Goal: Task Accomplishment & Management: Use online tool/utility

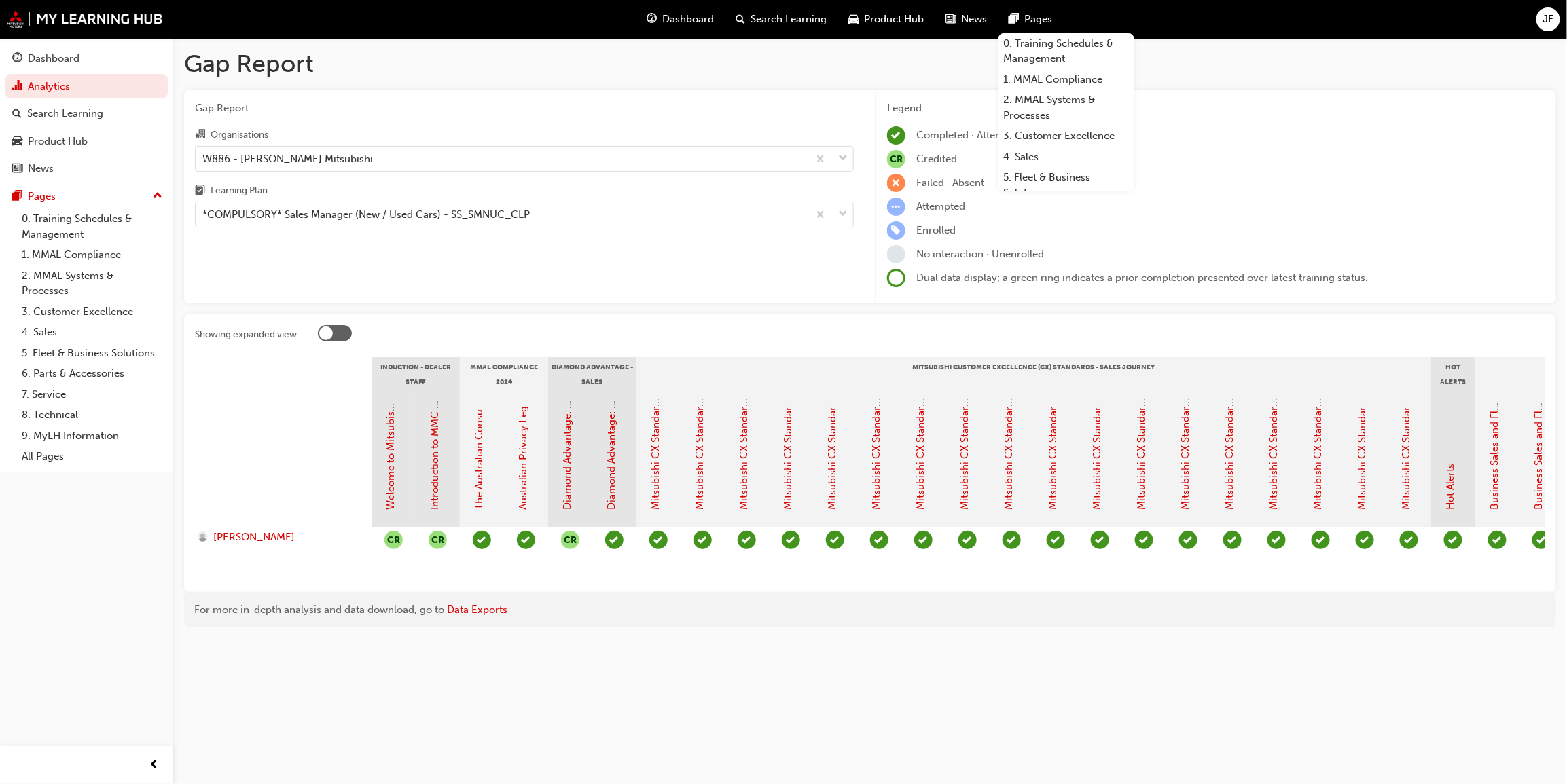
scroll to position [0, 1651]
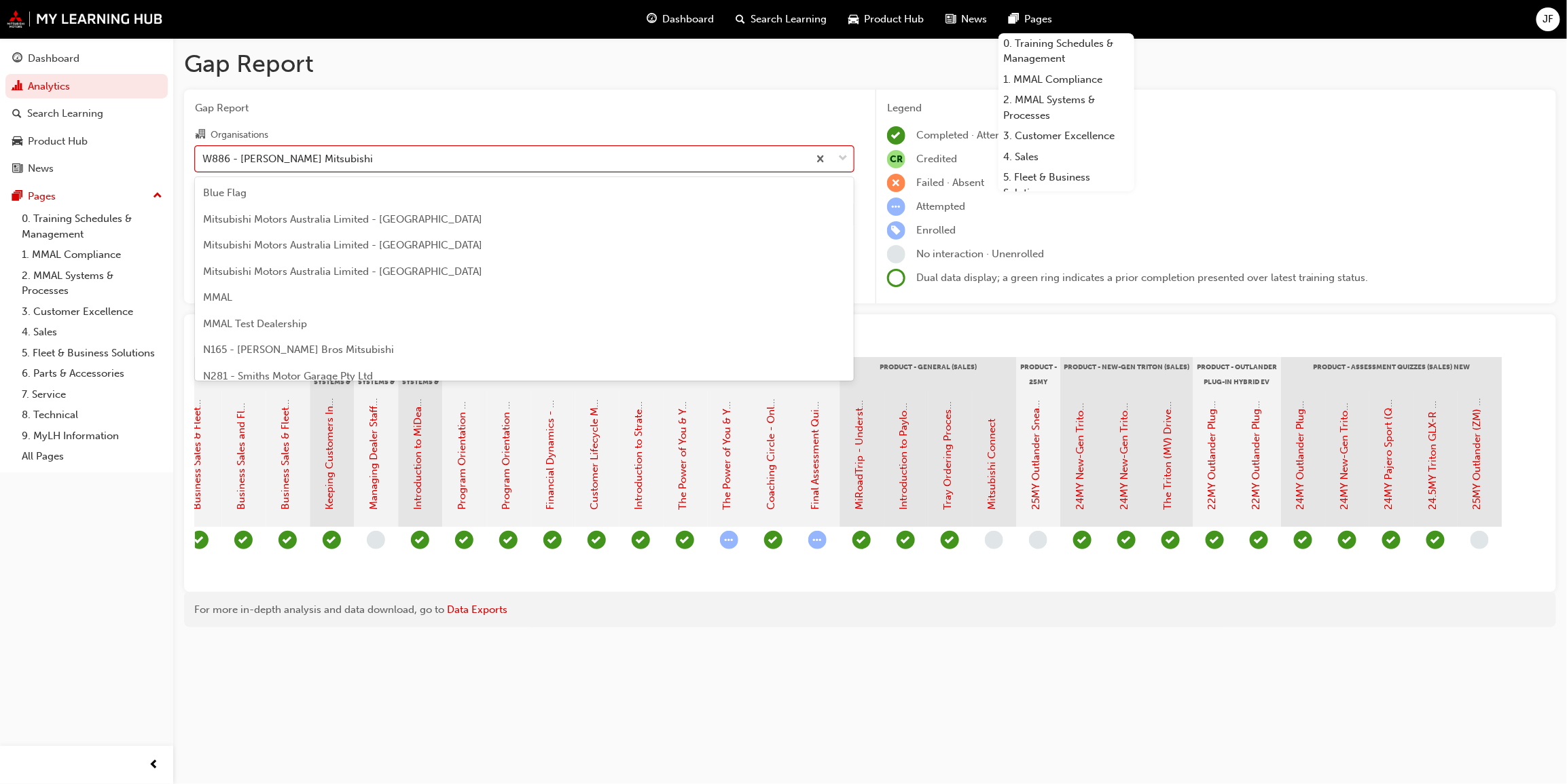
click at [833, 159] on div at bounding box center [830, 158] width 44 height 24
click at [204, 159] on input "Organisations option W886 - [PERSON_NAME] Mitsubishi, selected. option W886 - […" at bounding box center [203, 158] width 2 height 12
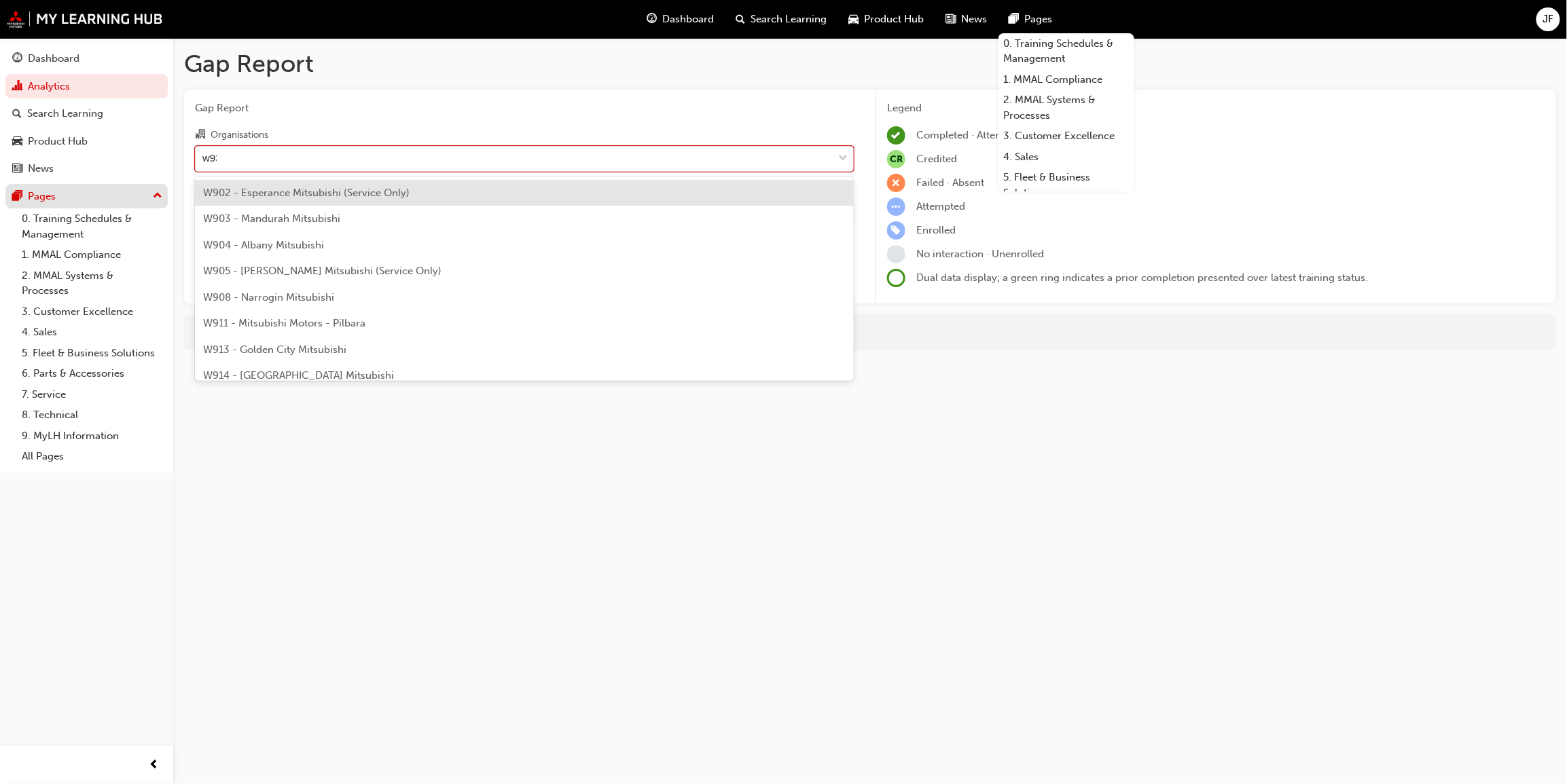
type input "w932"
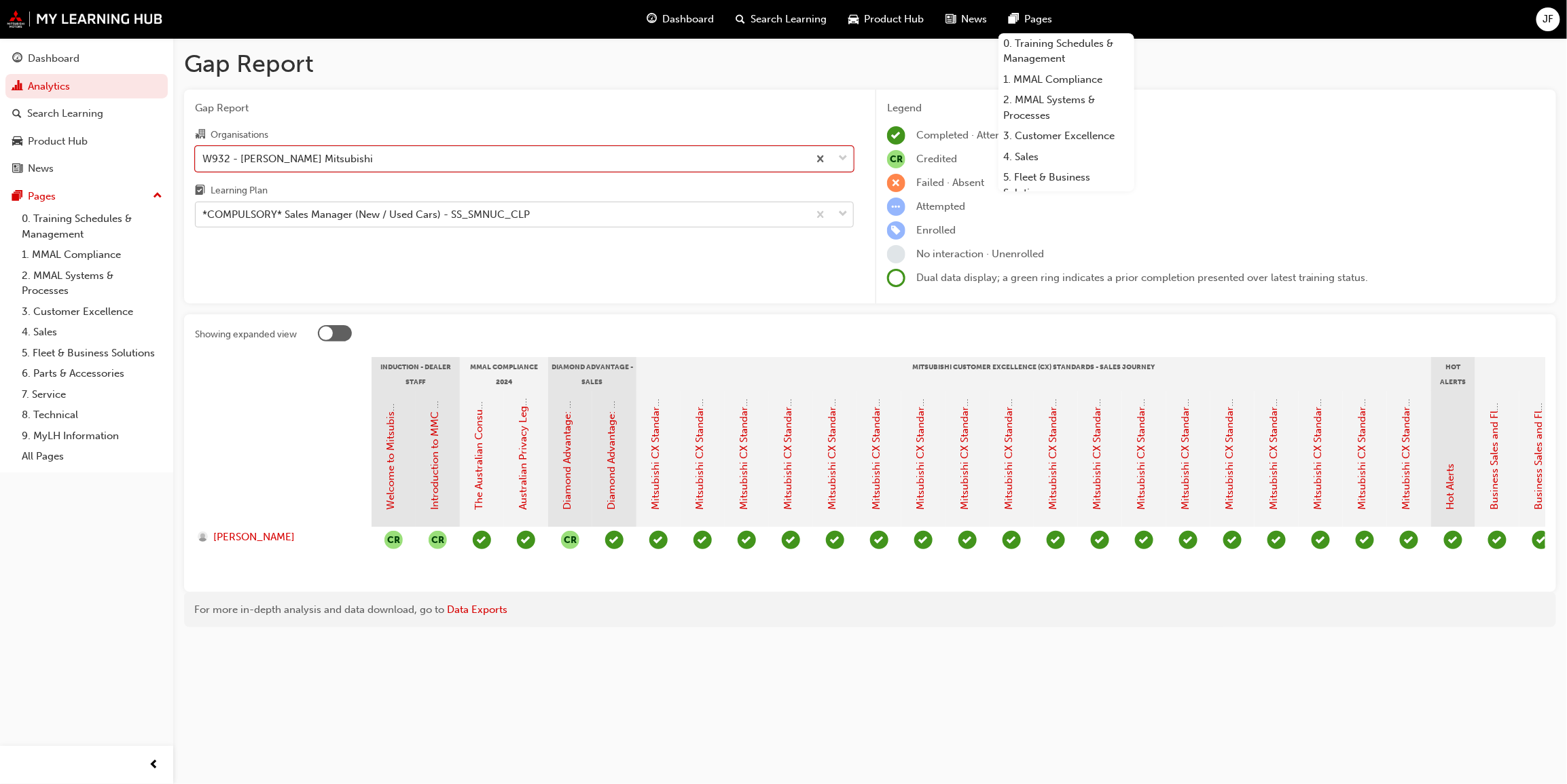
click at [840, 218] on span "down-icon" at bounding box center [843, 215] width 9 height 18
click at [204, 218] on input "Learning Plan *COMPULSORY* Sales Manager (New / Used Cars) - SS_SMNUC_CLP" at bounding box center [203, 214] width 2 height 12
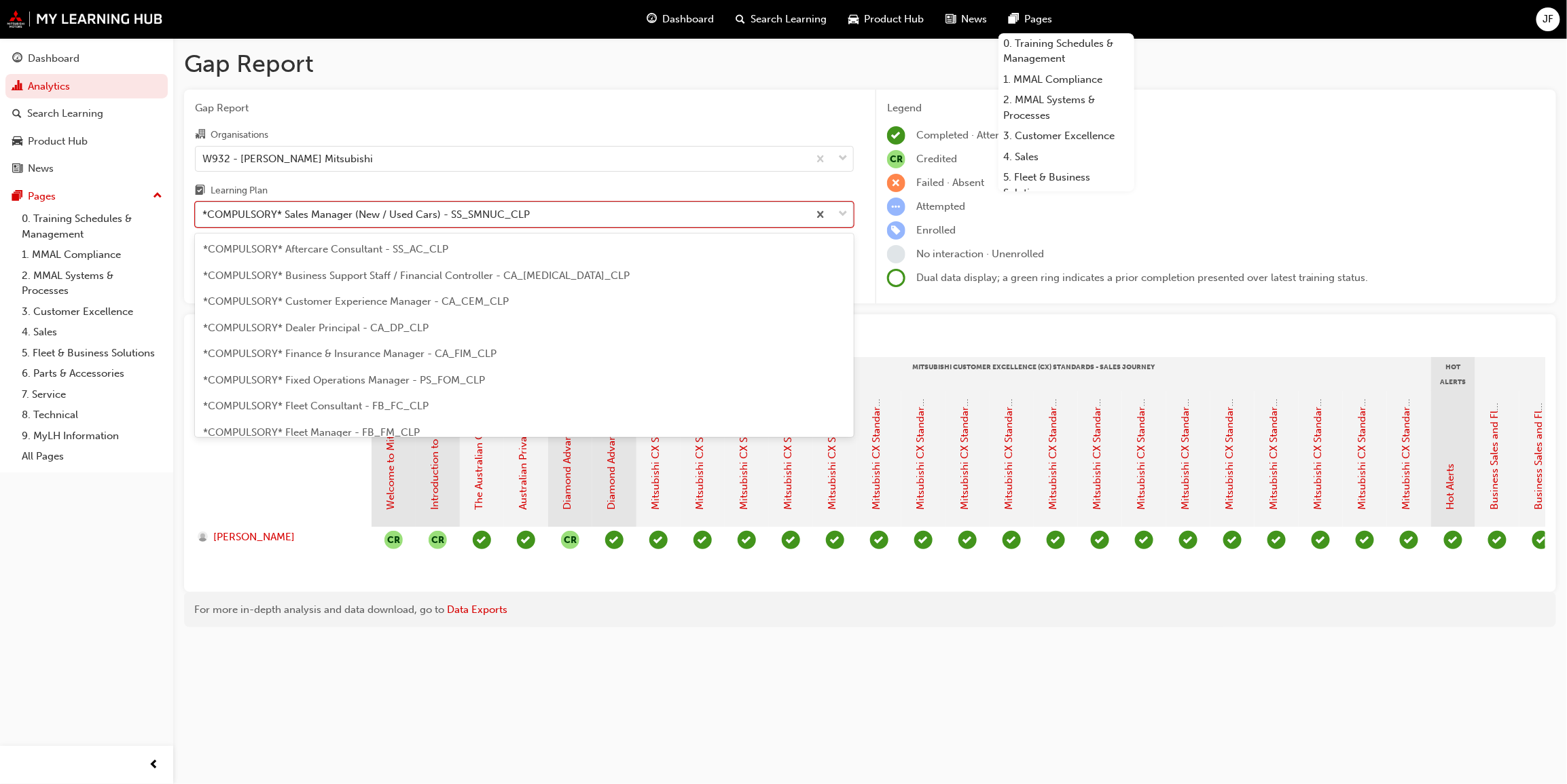
scroll to position [278, 0]
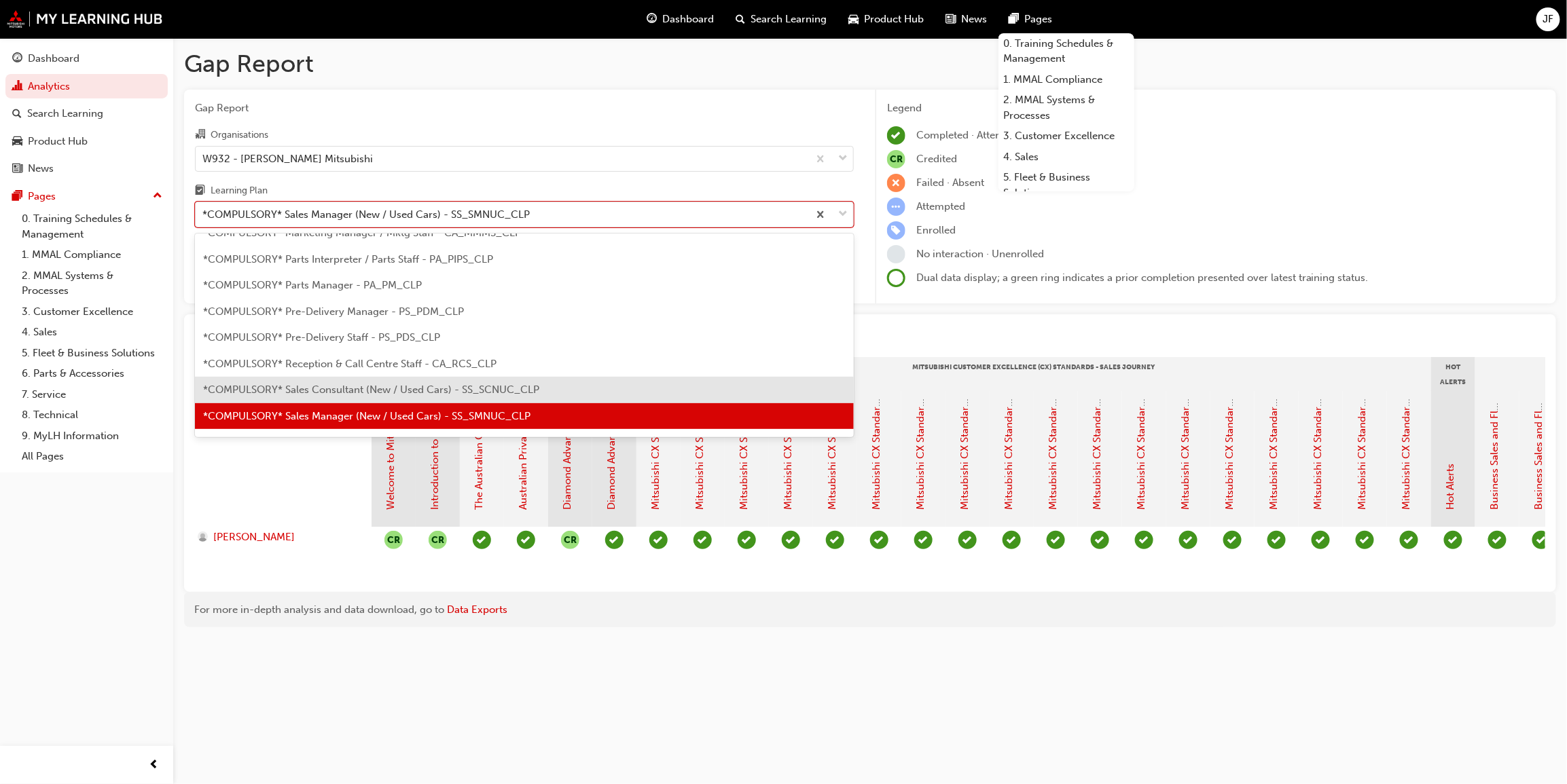
click at [370, 381] on div "*COMPULSORY* Sales Consultant (New / Used Cars) - SS_SCNUC_CLP" at bounding box center [524, 390] width 659 height 27
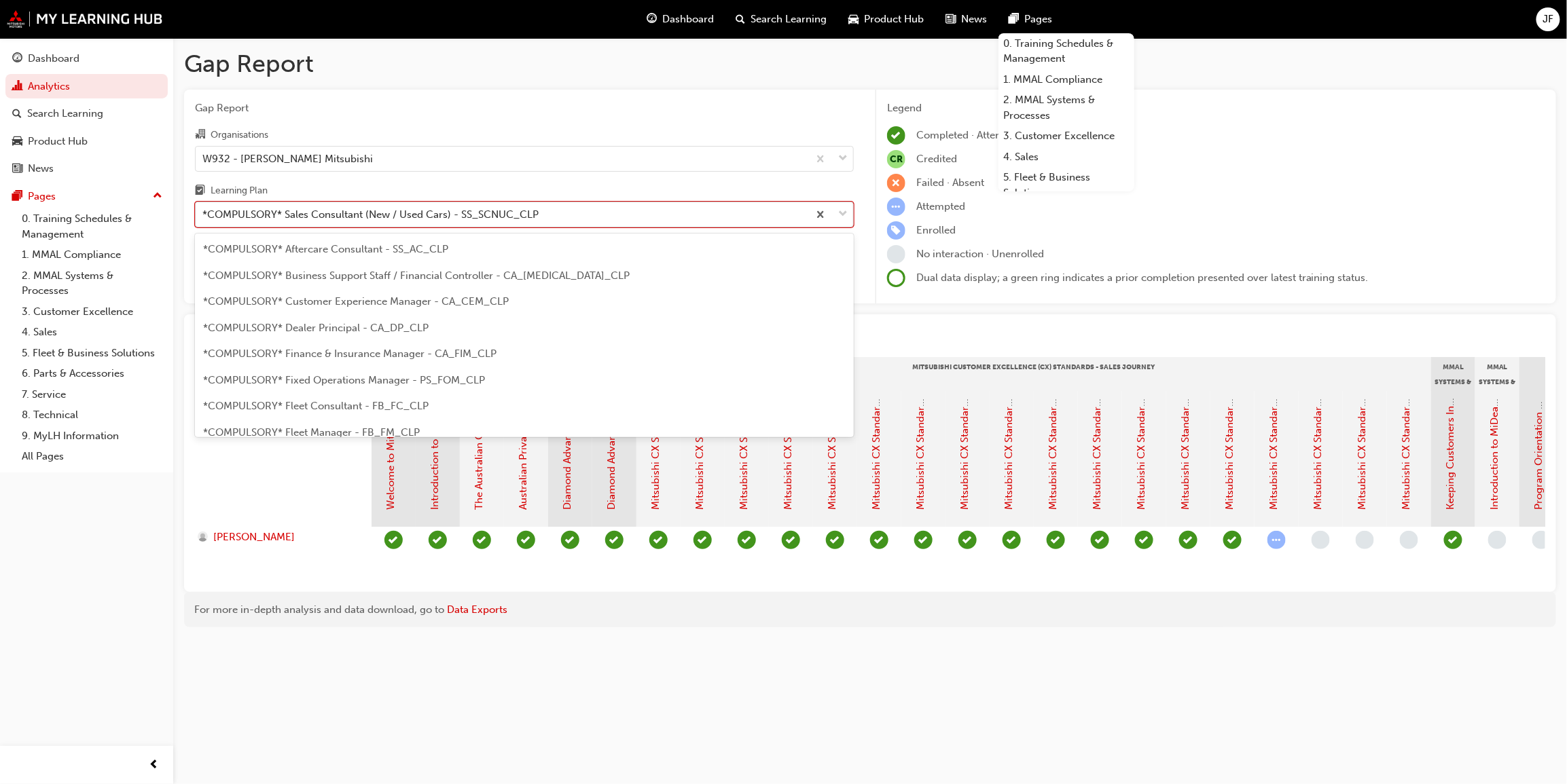
click at [842, 217] on span "down-icon" at bounding box center [843, 215] width 9 height 18
click at [204, 217] on input "Learning Plan option *COMPULSORY* Sales Consultant (New / Used Cars) - SS_SCNUC…" at bounding box center [203, 214] width 2 height 12
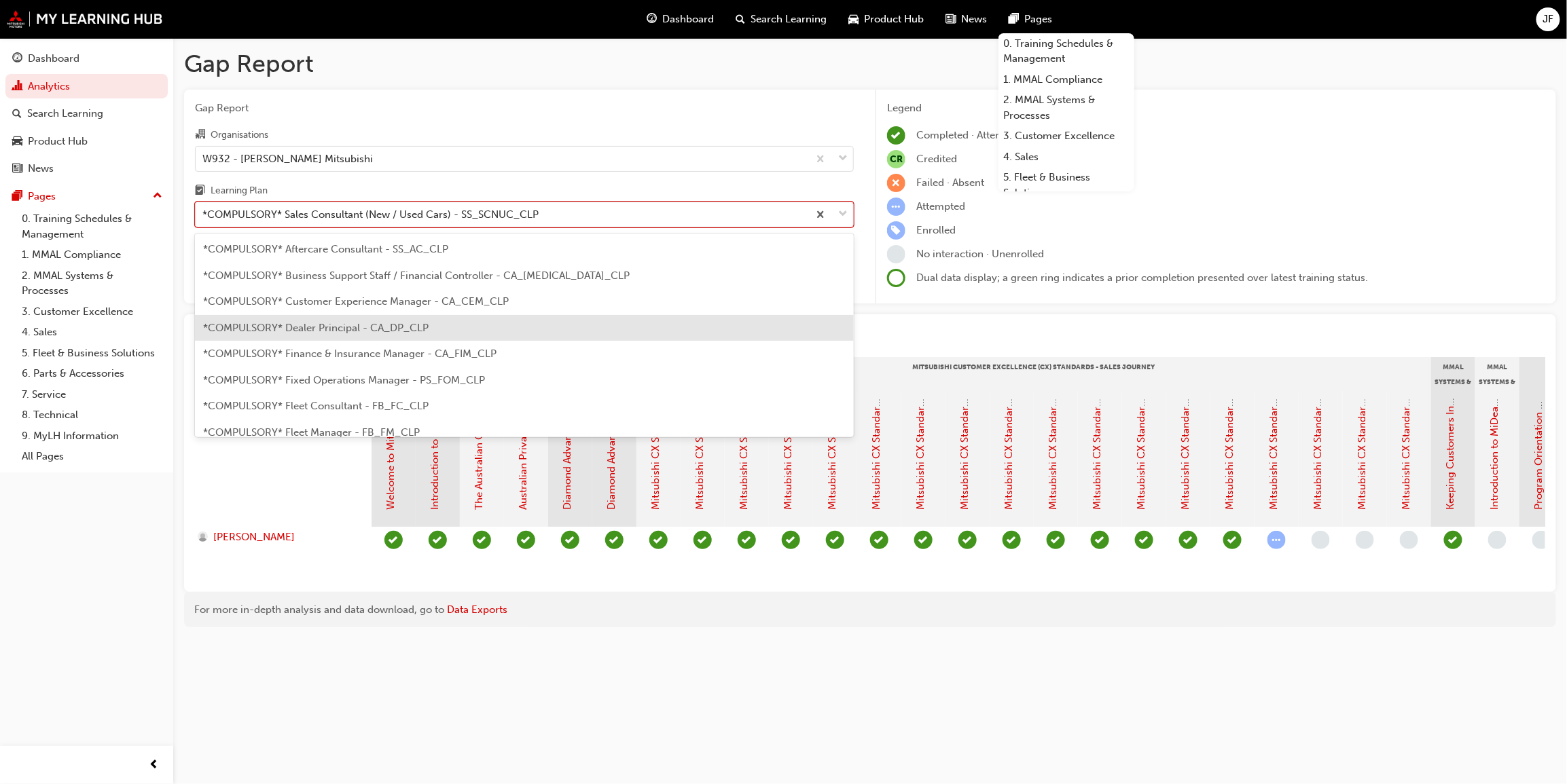
click at [335, 321] on span "*COMPULSORY* Dealer Principal - CA_DP_CLP" at bounding box center [315, 328] width 226 height 12
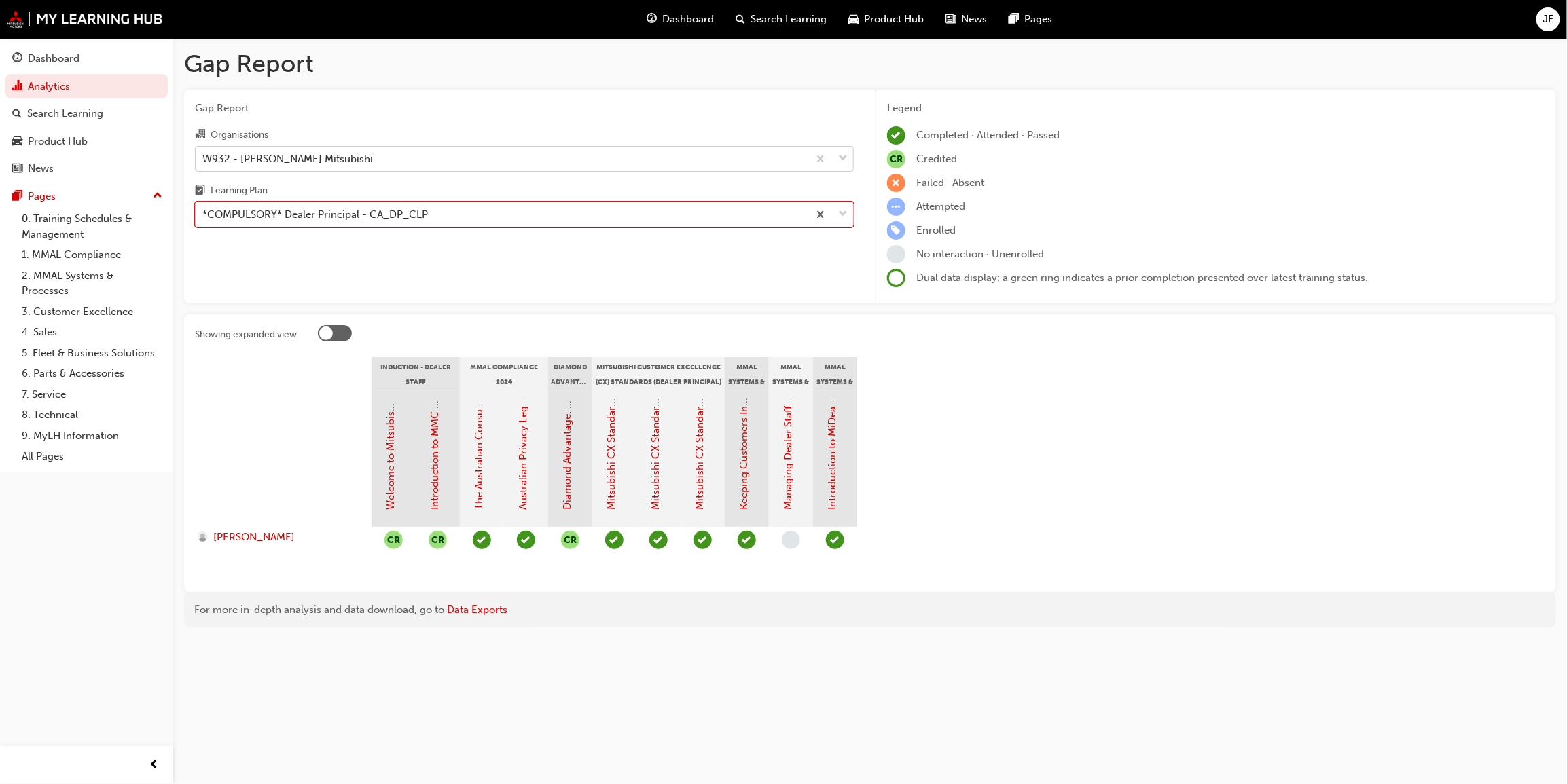
click at [343, 154] on div "W932 - [PERSON_NAME] Mitsubishi" at bounding box center [502, 158] width 613 height 23
click at [204, 154] on input "Organisations W932 - [PERSON_NAME] Mitsubishi" at bounding box center [203, 158] width 2 height 12
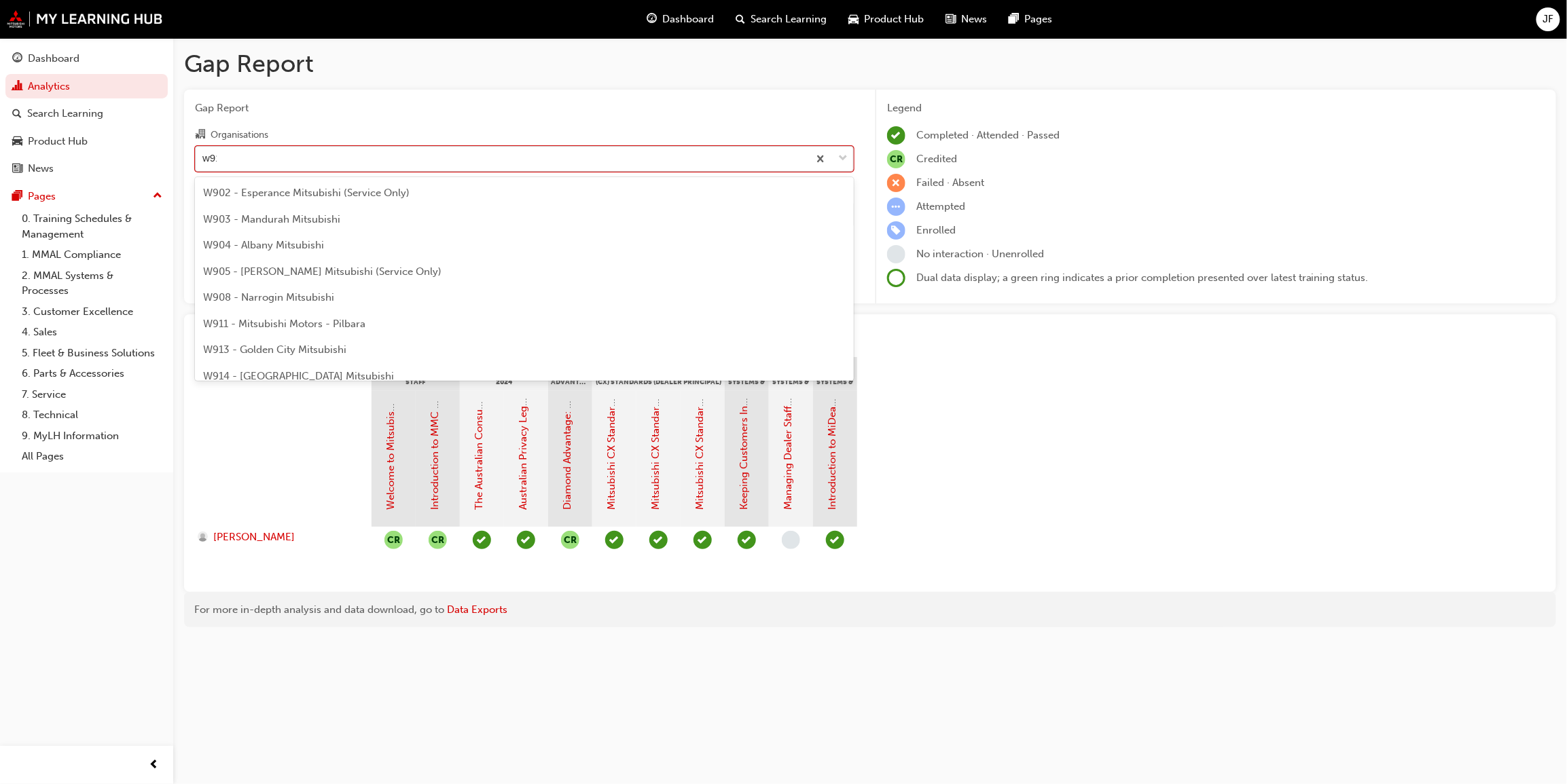
type input "w911"
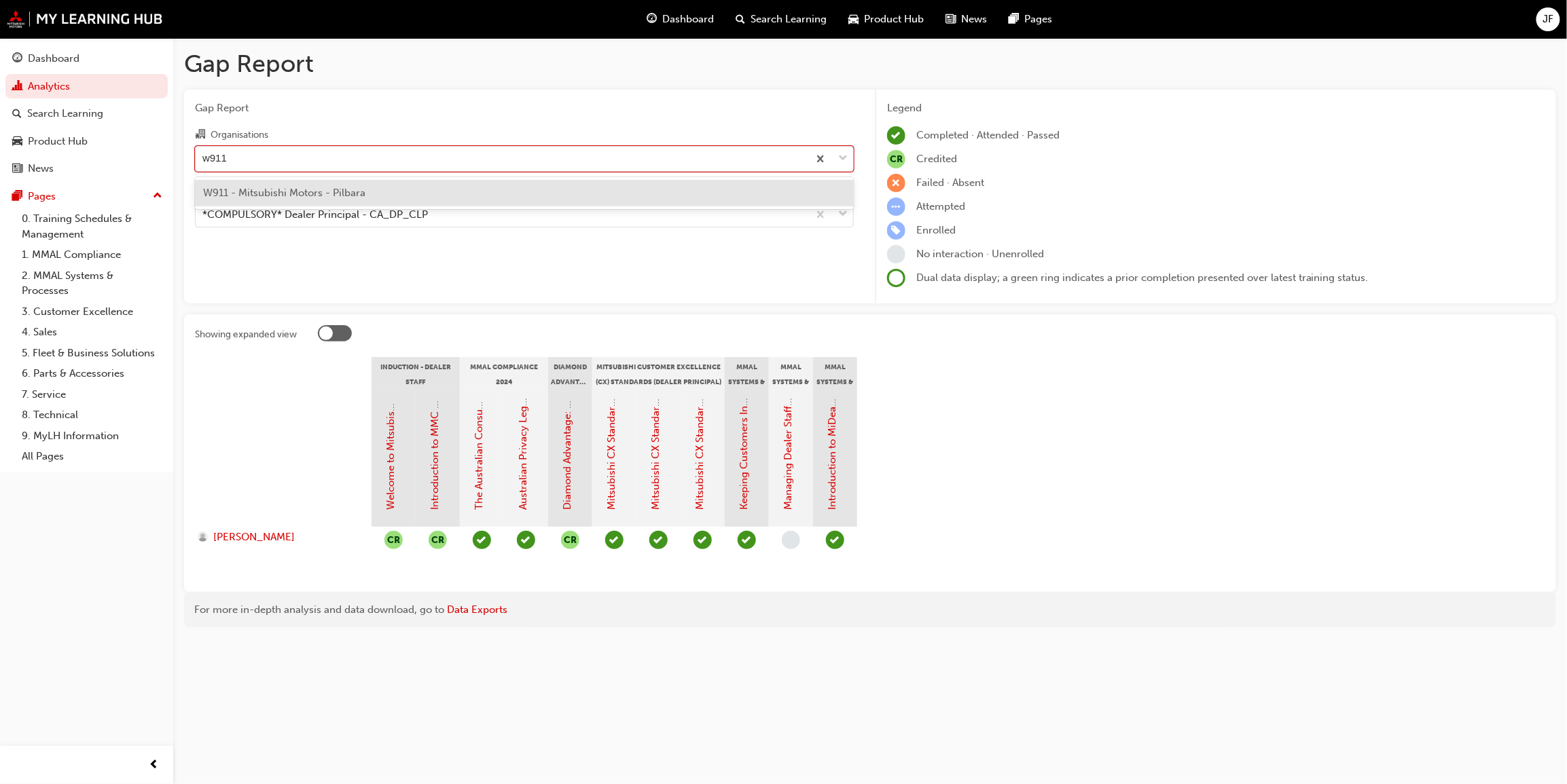
click at [322, 188] on span "W911 - Mitsubishi Motors - Pilbara" at bounding box center [284, 193] width 162 height 12
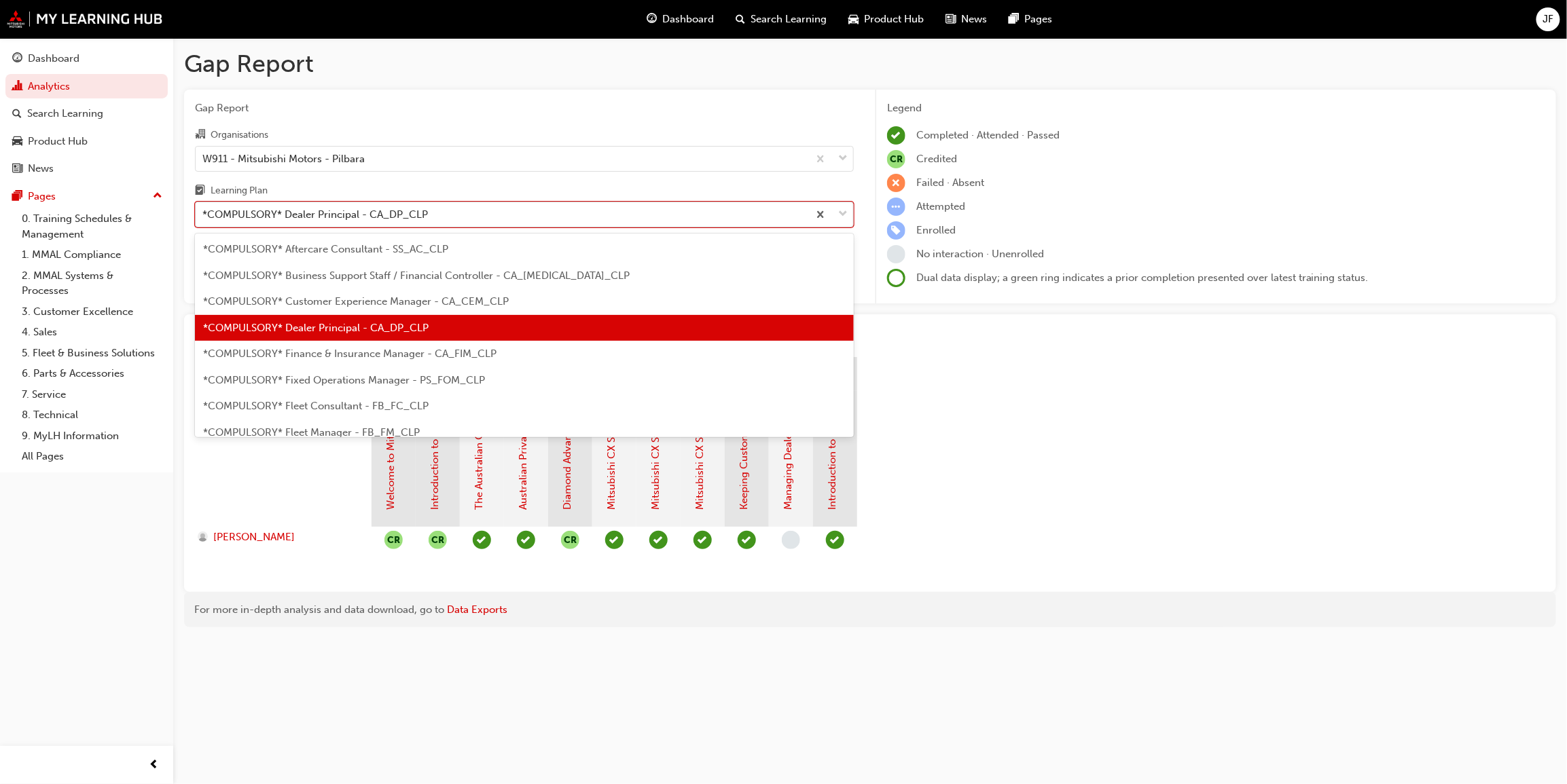
click at [839, 212] on span "down-icon" at bounding box center [843, 215] width 9 height 18
click at [204, 212] on input "Learning Plan option *COMPULSORY* Dealer Principal - CA_DP_CLP, selected. optio…" at bounding box center [203, 214] width 2 height 12
click at [275, 331] on span "*COMPULSORY* Dealer Principal - CA_DP_CLP" at bounding box center [315, 328] width 226 height 12
click at [838, 217] on span "down-icon" at bounding box center [843, 215] width 9 height 18
click at [204, 217] on input "Learning Plan option *COMPULSORY* Dealer Principal - CA_DP_CLP, selected. optio…" at bounding box center [203, 214] width 2 height 12
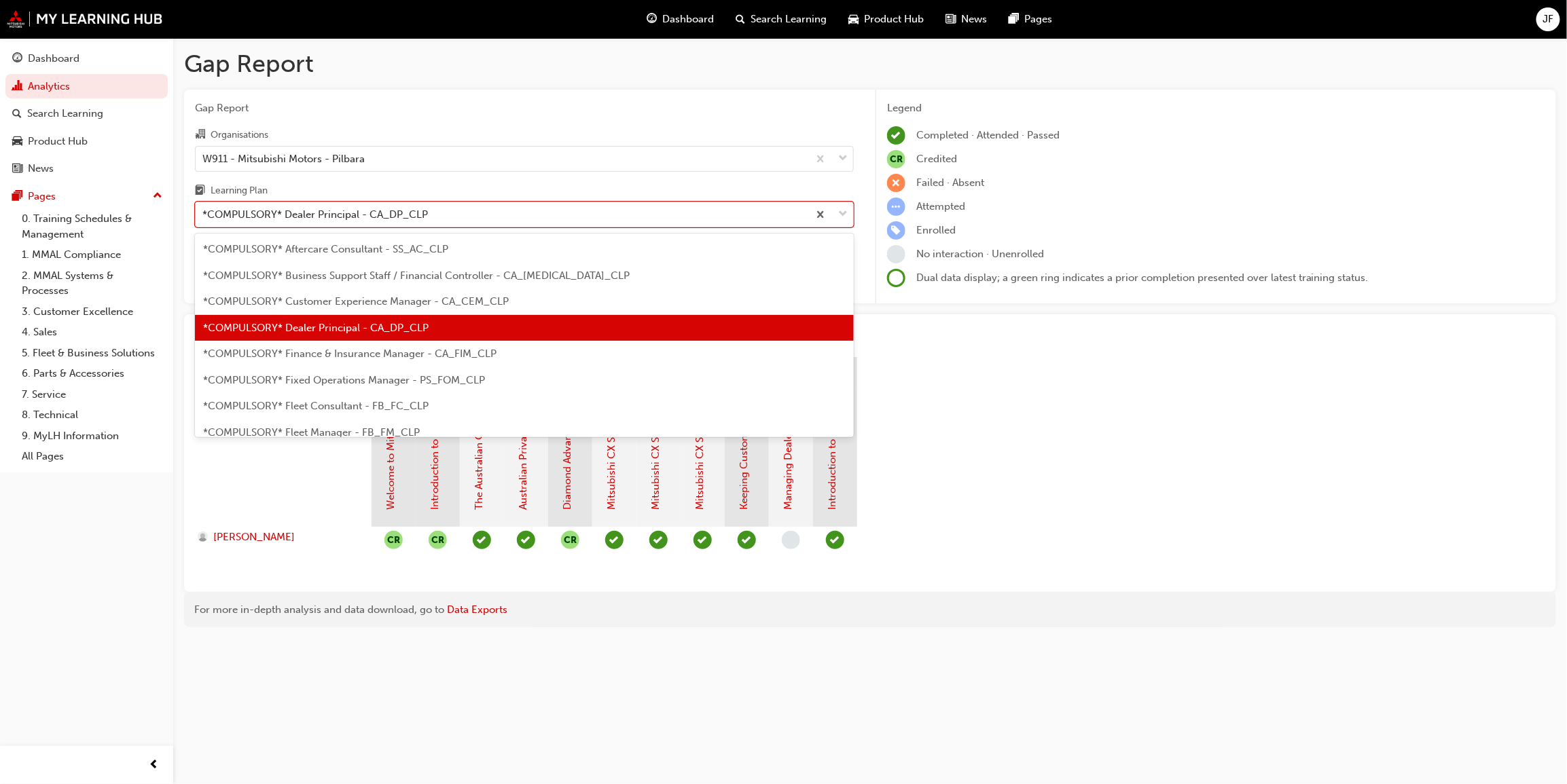
scroll to position [305, 0]
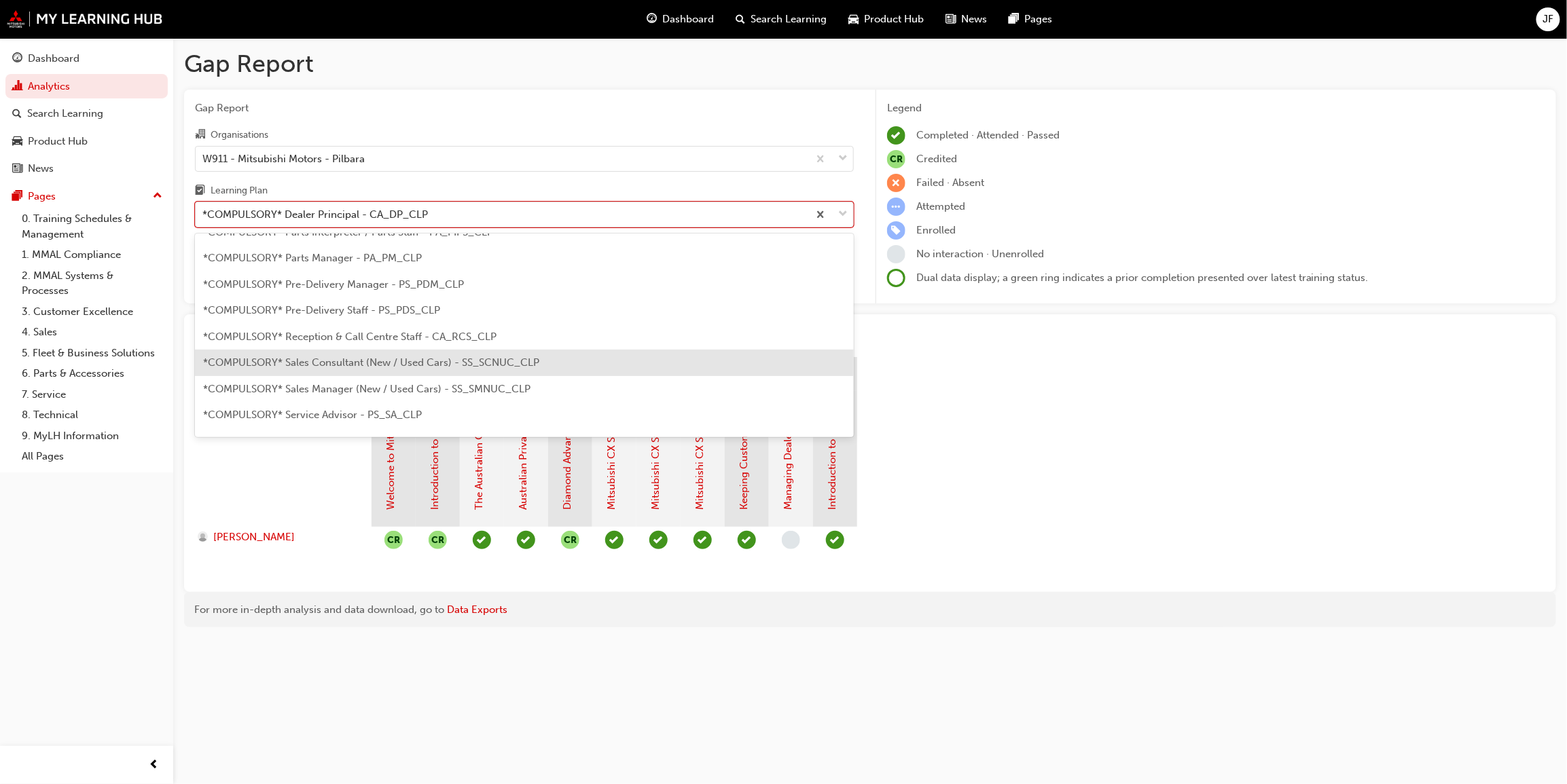
click at [353, 364] on span "*COMPULSORY* Sales Consultant (New / Used Cars) - SS_SCNUC_CLP" at bounding box center [371, 363] width 336 height 12
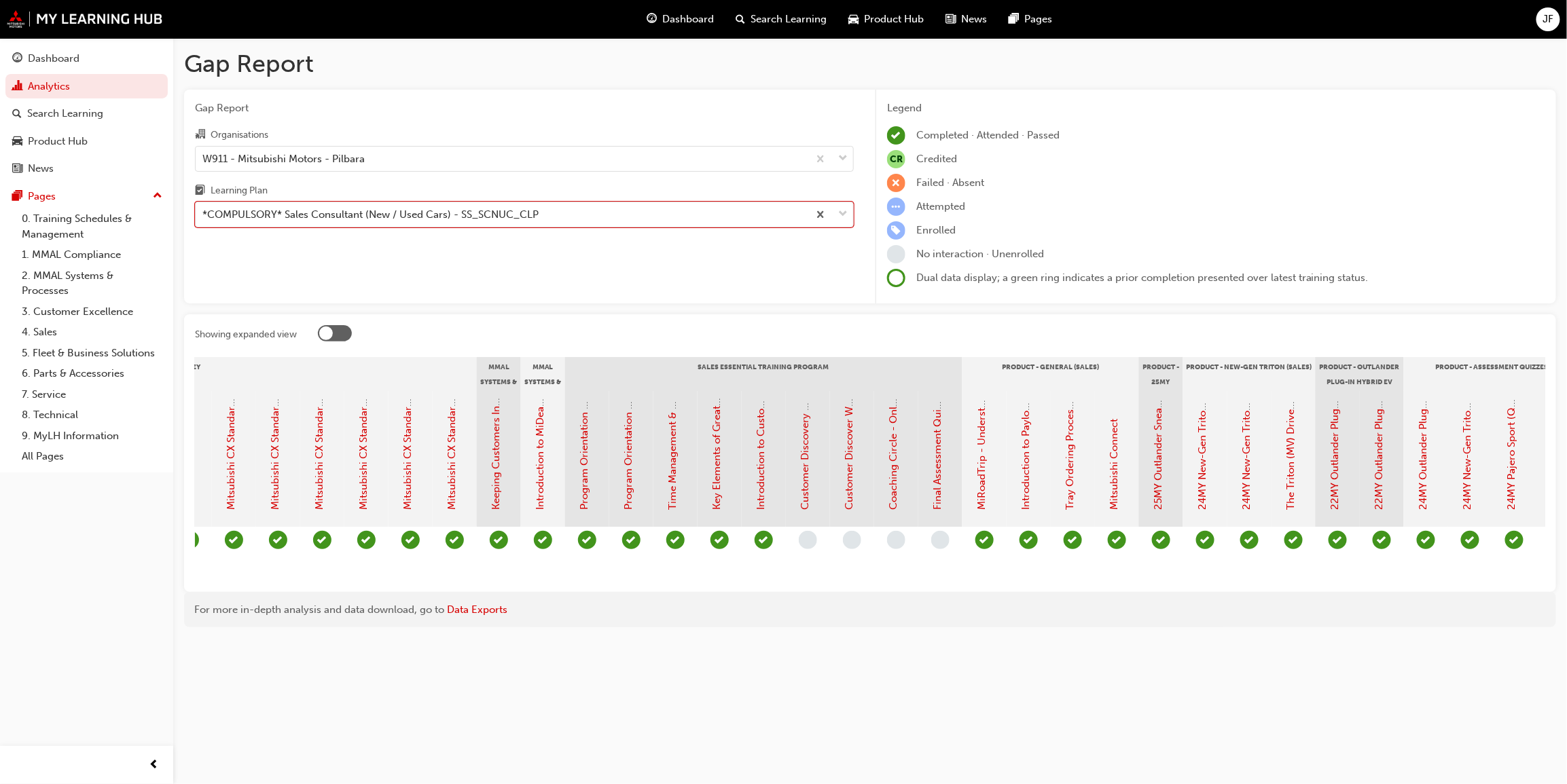
scroll to position [0, 1077]
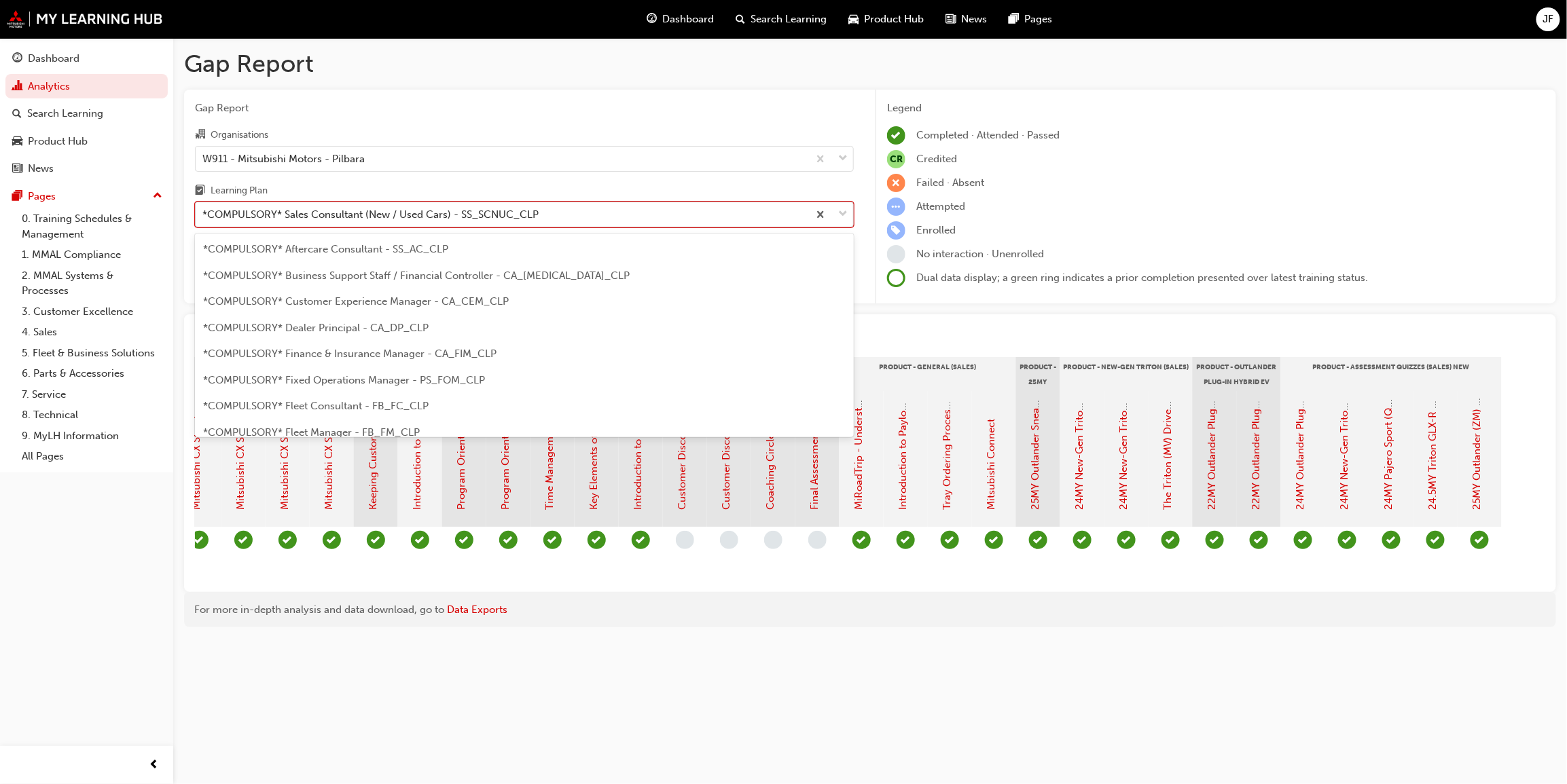
click at [845, 210] on span "down-icon" at bounding box center [843, 215] width 9 height 18
click at [204, 210] on input "Learning Plan option *COMPULSORY* Sales Consultant (New / Used Cars) - SS_SCNUC…" at bounding box center [203, 214] width 2 height 12
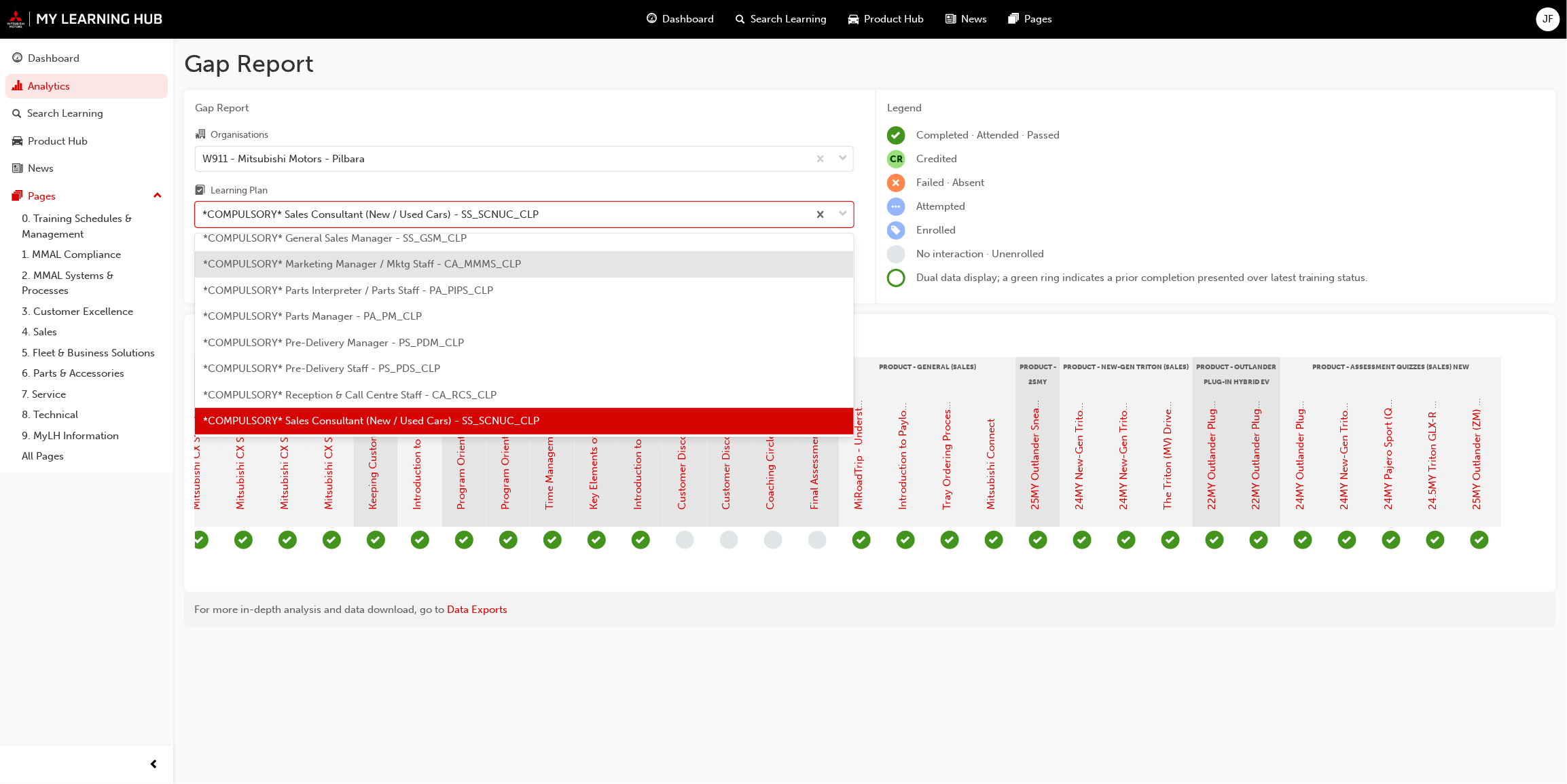
scroll to position [353, 0]
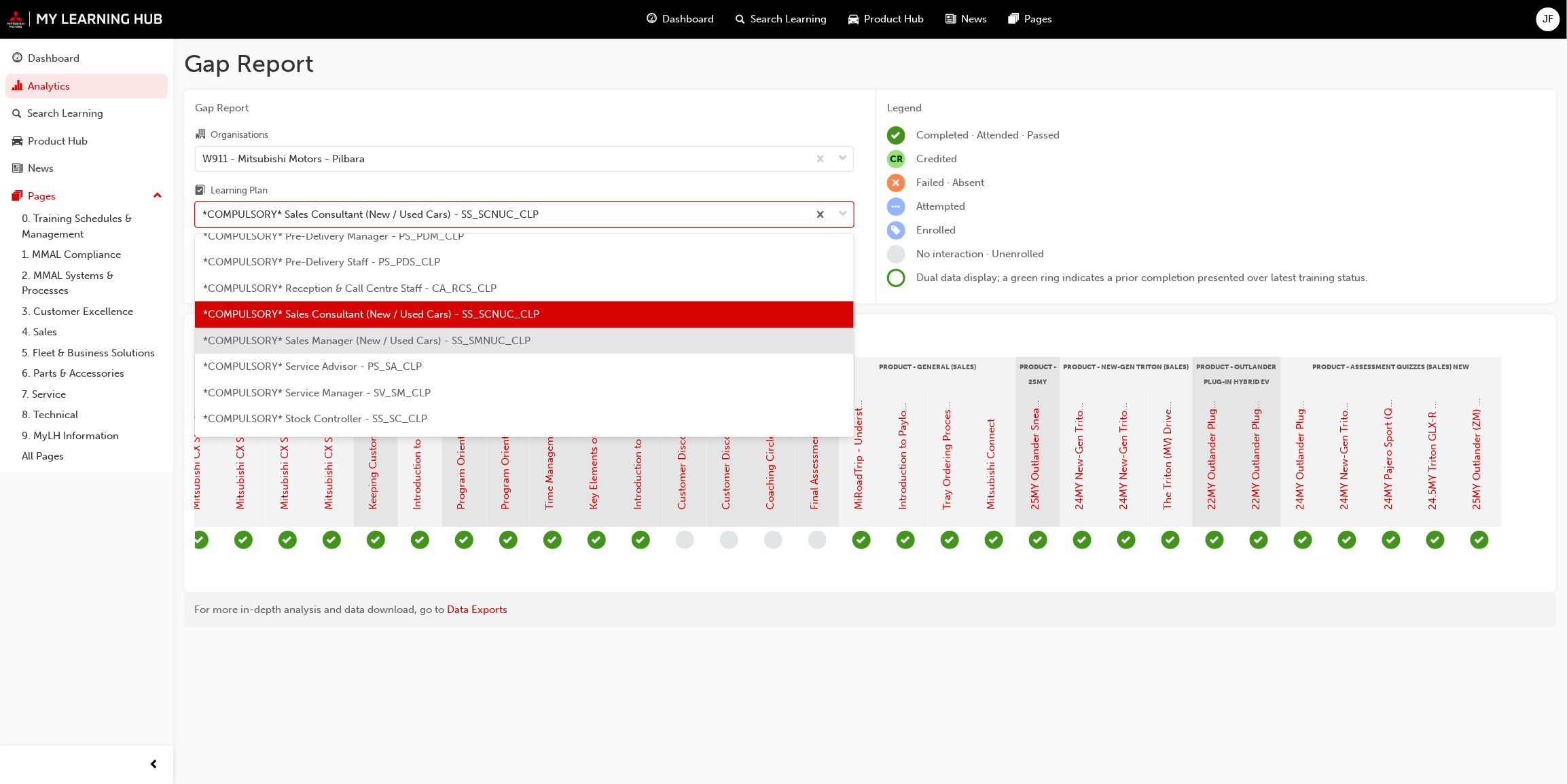
click at [329, 343] on span "*COMPULSORY* Sales Manager (New / Used Cars) - SS_SMNUC_CLP" at bounding box center [366, 341] width 327 height 12
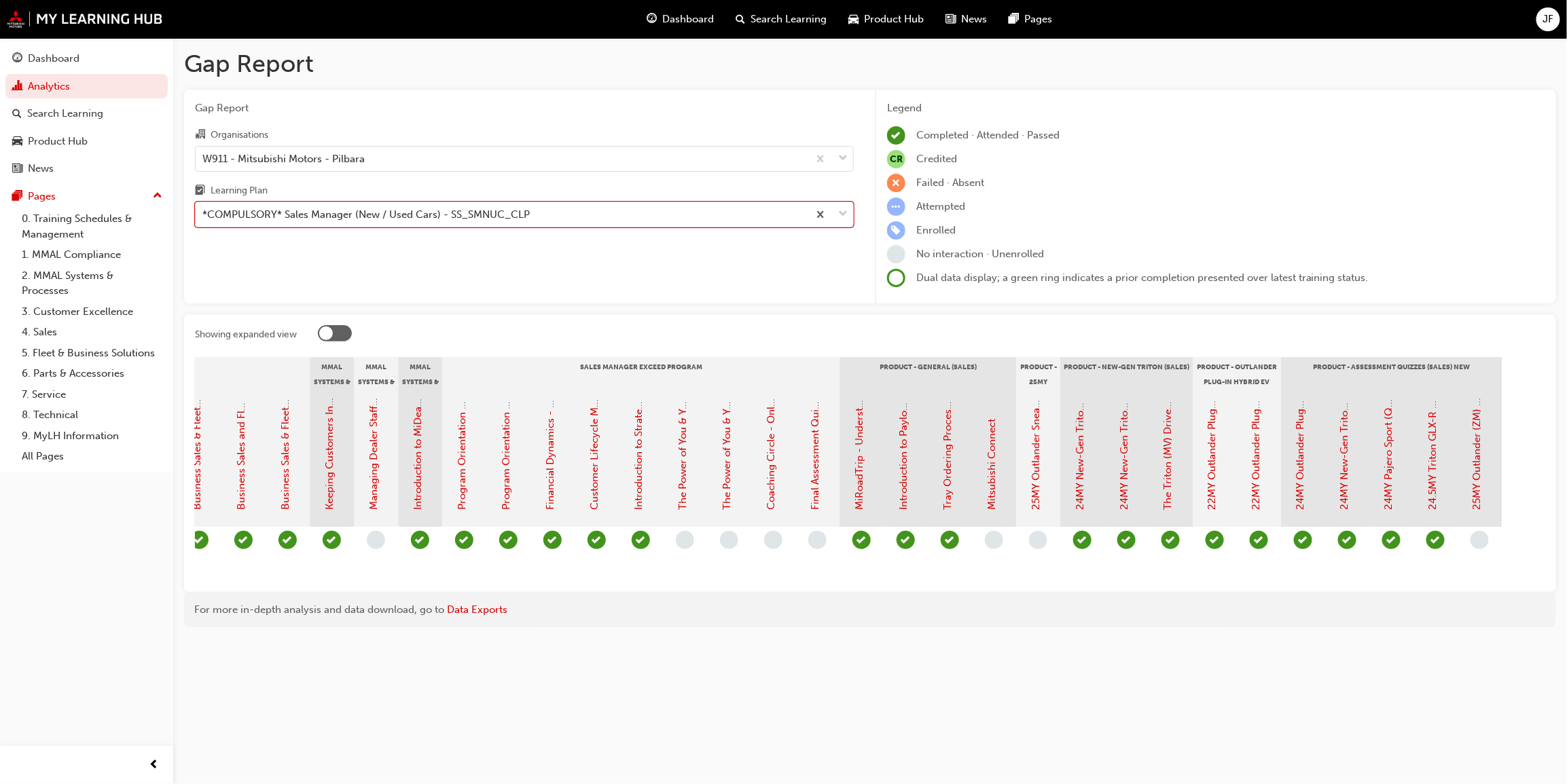
scroll to position [0, 1651]
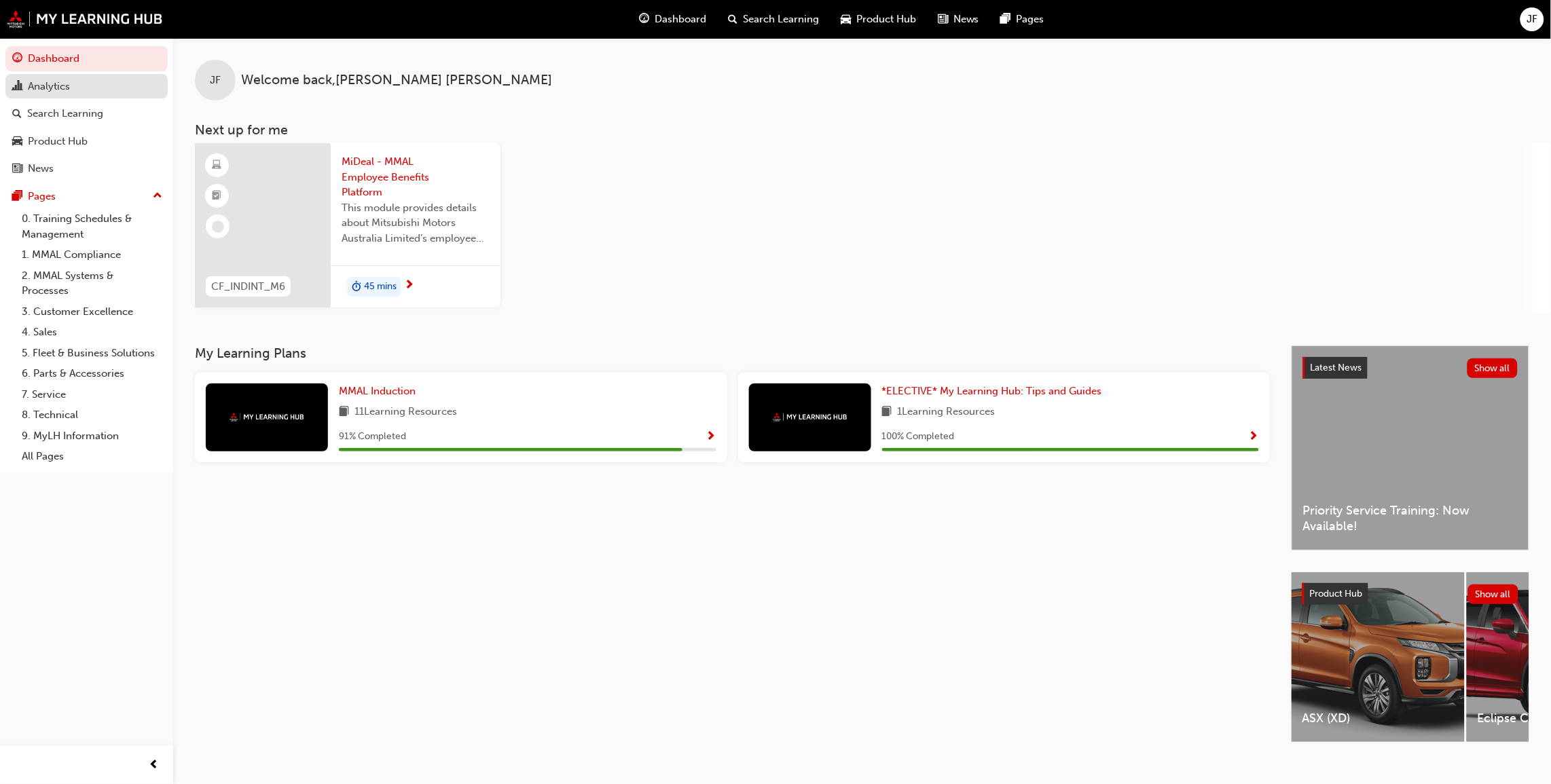
click at [67, 81] on div "Analytics" at bounding box center [49, 87] width 42 height 16
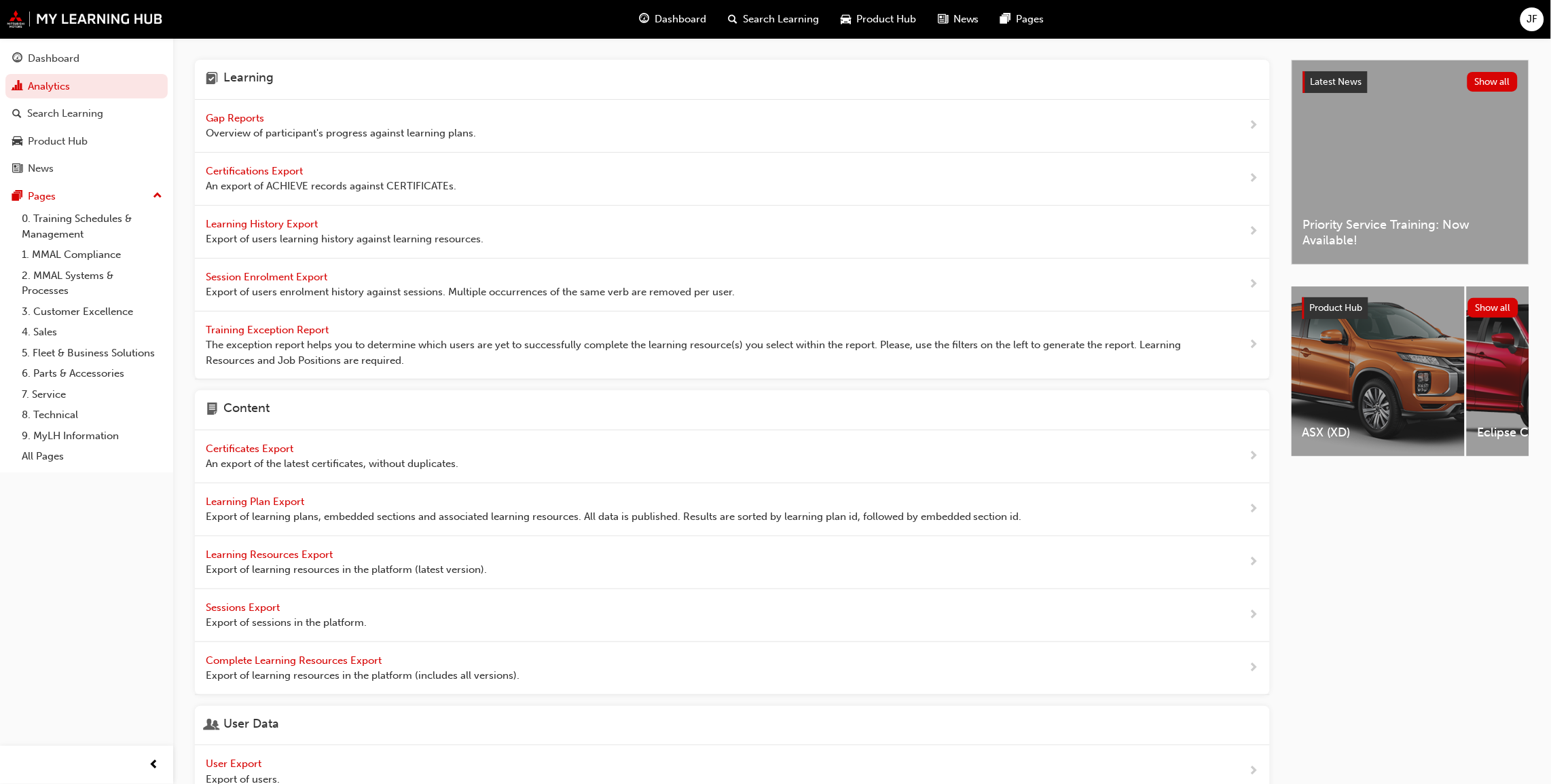
click at [222, 120] on span "Gap Reports" at bounding box center [237, 119] width 61 height 12
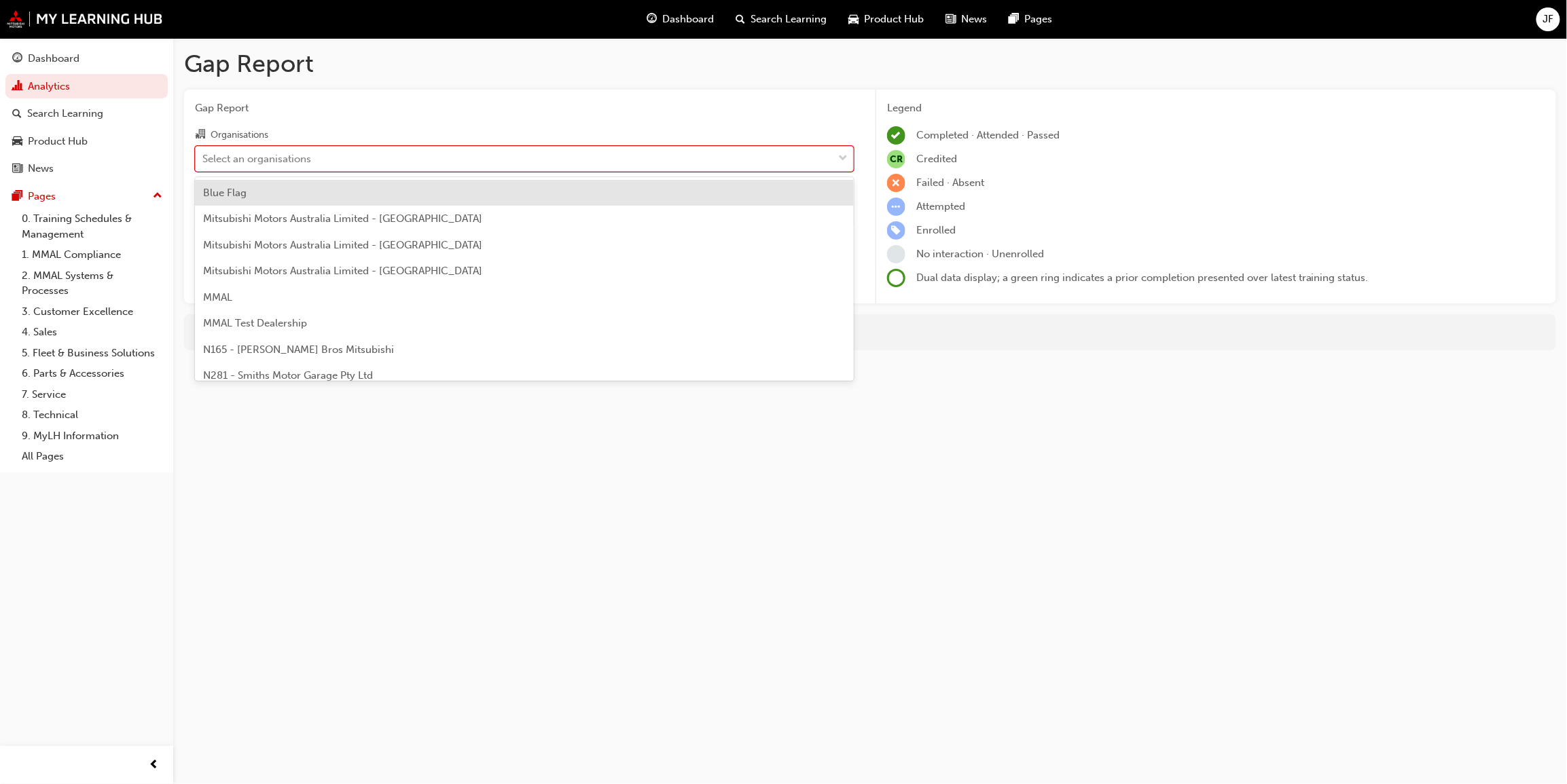
click at [841, 155] on span "down-icon" at bounding box center [843, 158] width 9 height 18
click at [204, 155] on input "Organisations option Blue Flag focused, 1 of 202. 202 results available. Use Up…" at bounding box center [203, 158] width 2 height 12
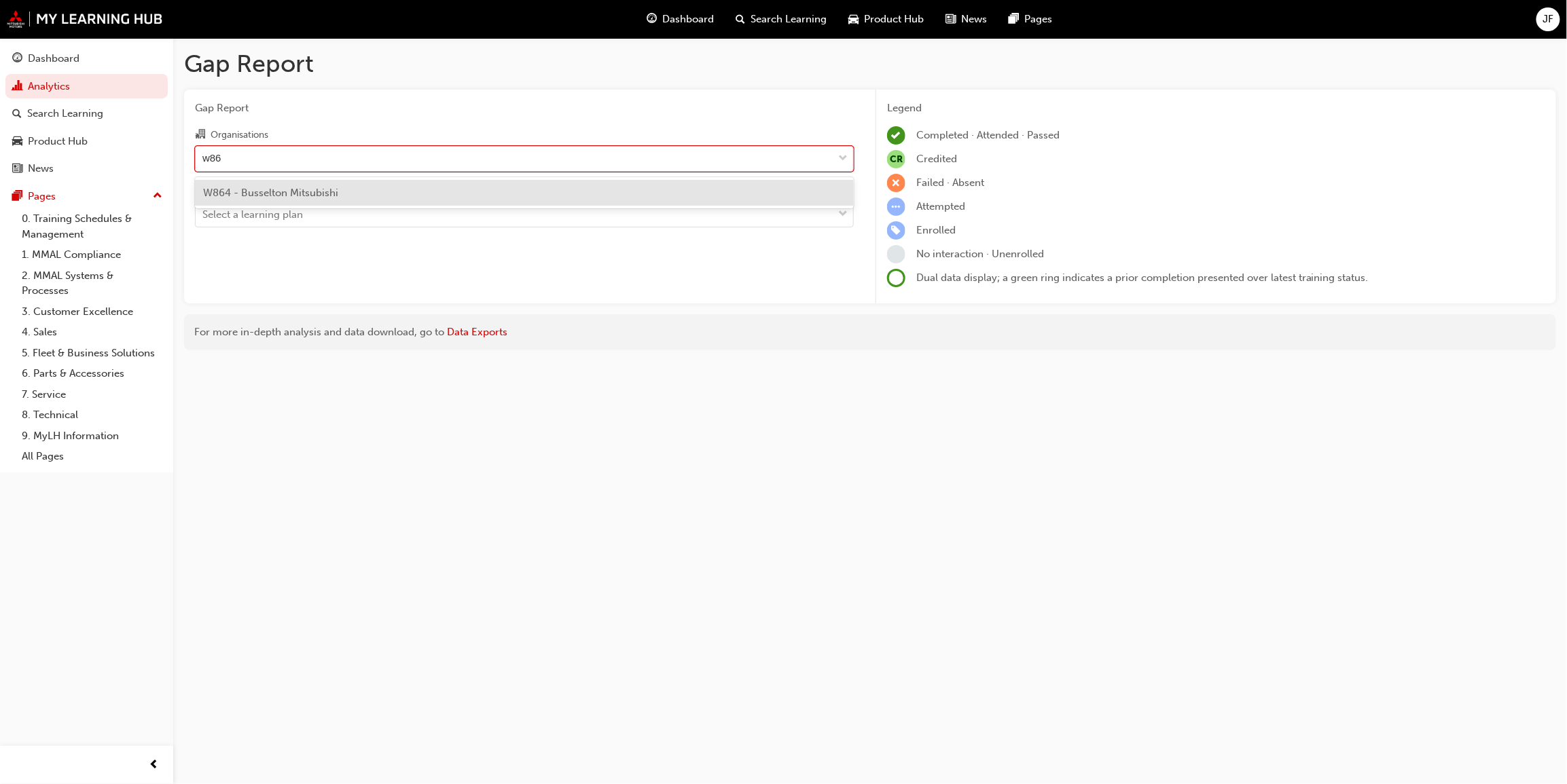
type input "w864"
click at [243, 188] on span "W864 - Busselton Mitsubishi" at bounding box center [270, 193] width 135 height 12
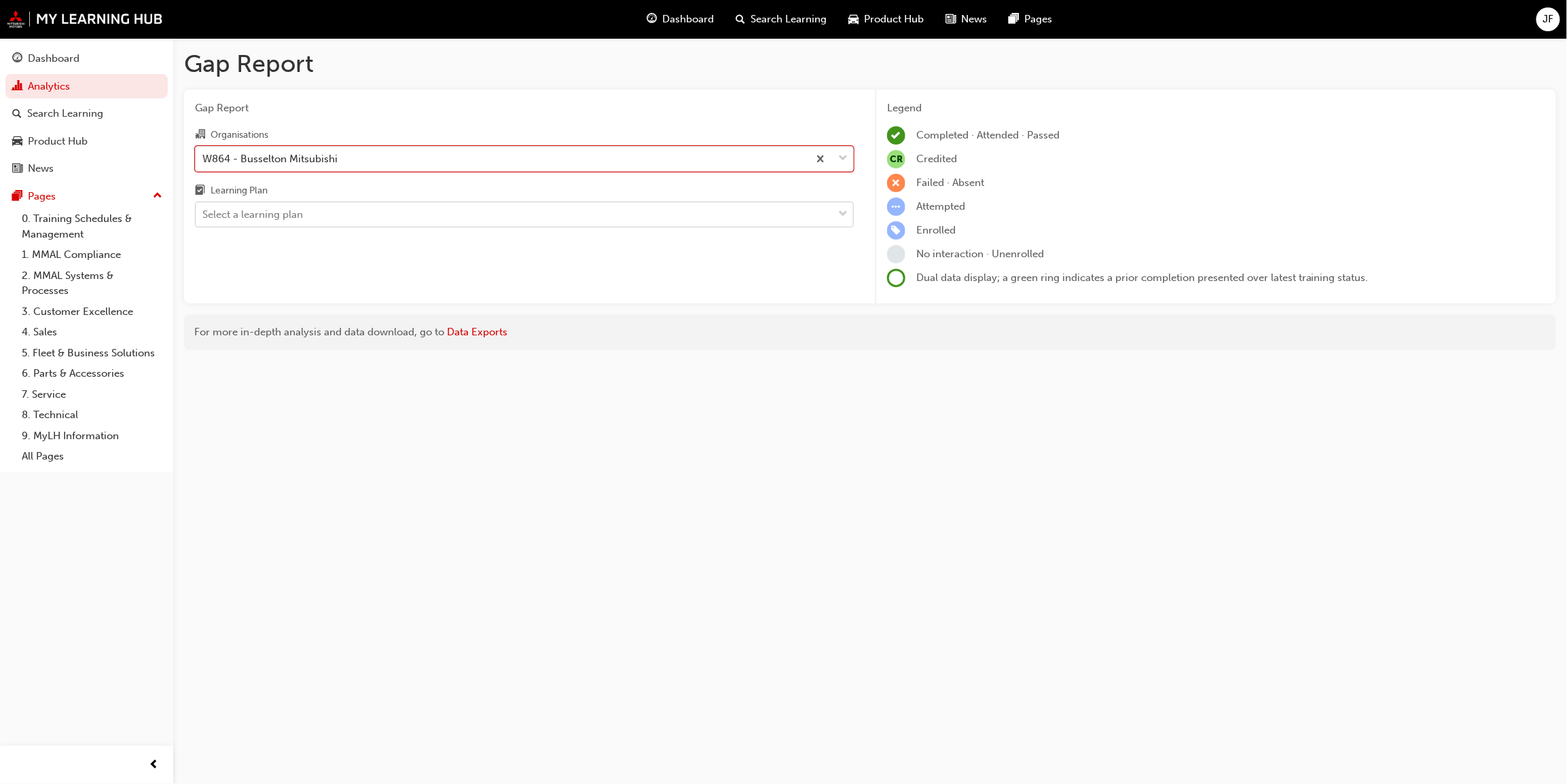
click at [294, 222] on div "Select a learning plan" at bounding box center [252, 215] width 101 height 16
click at [204, 220] on input "Learning Plan Select a learning plan" at bounding box center [203, 214] width 2 height 12
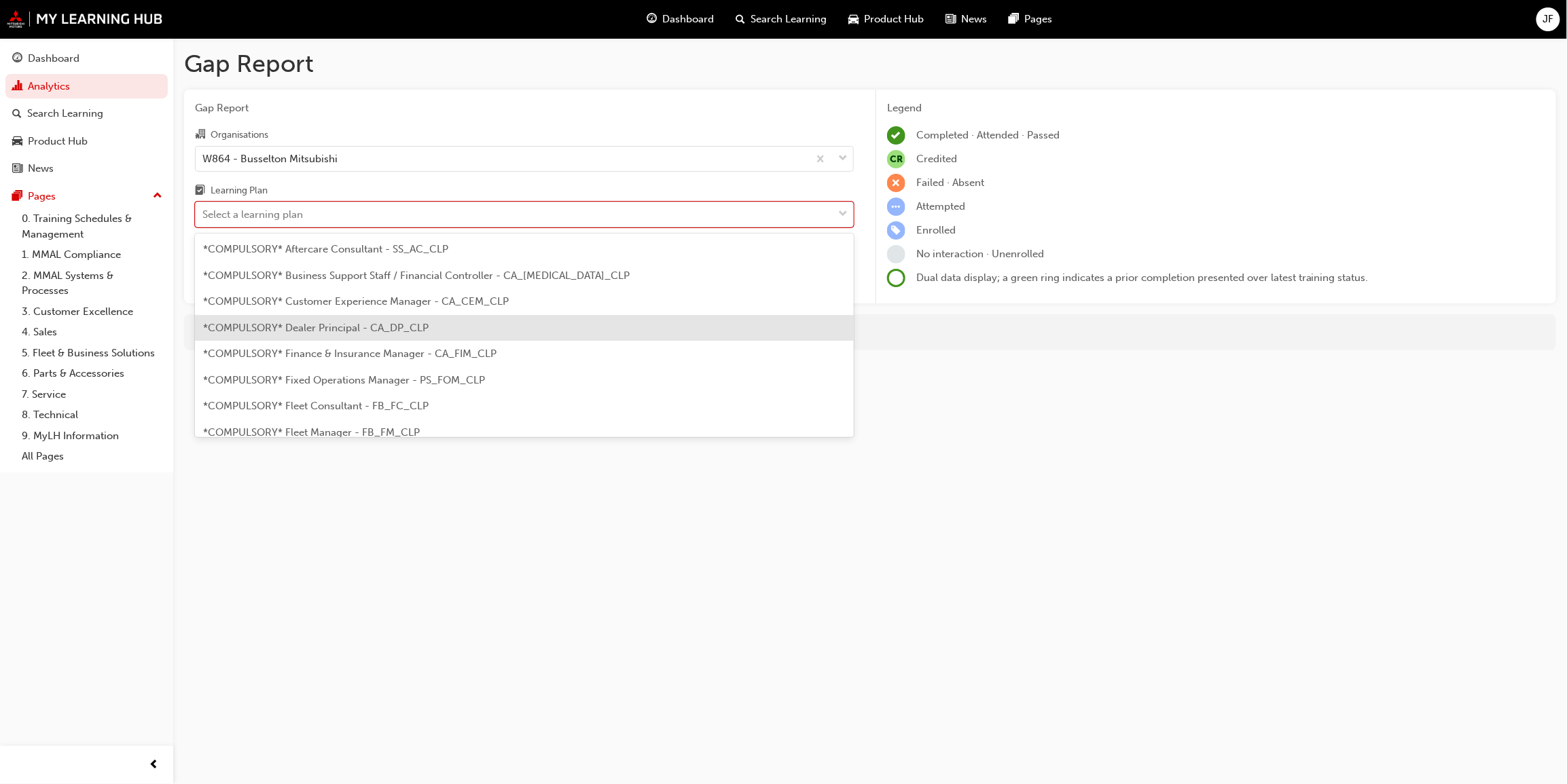
click at [311, 328] on span "*COMPULSORY* Dealer Principal - CA_DP_CLP" at bounding box center [315, 328] width 226 height 12
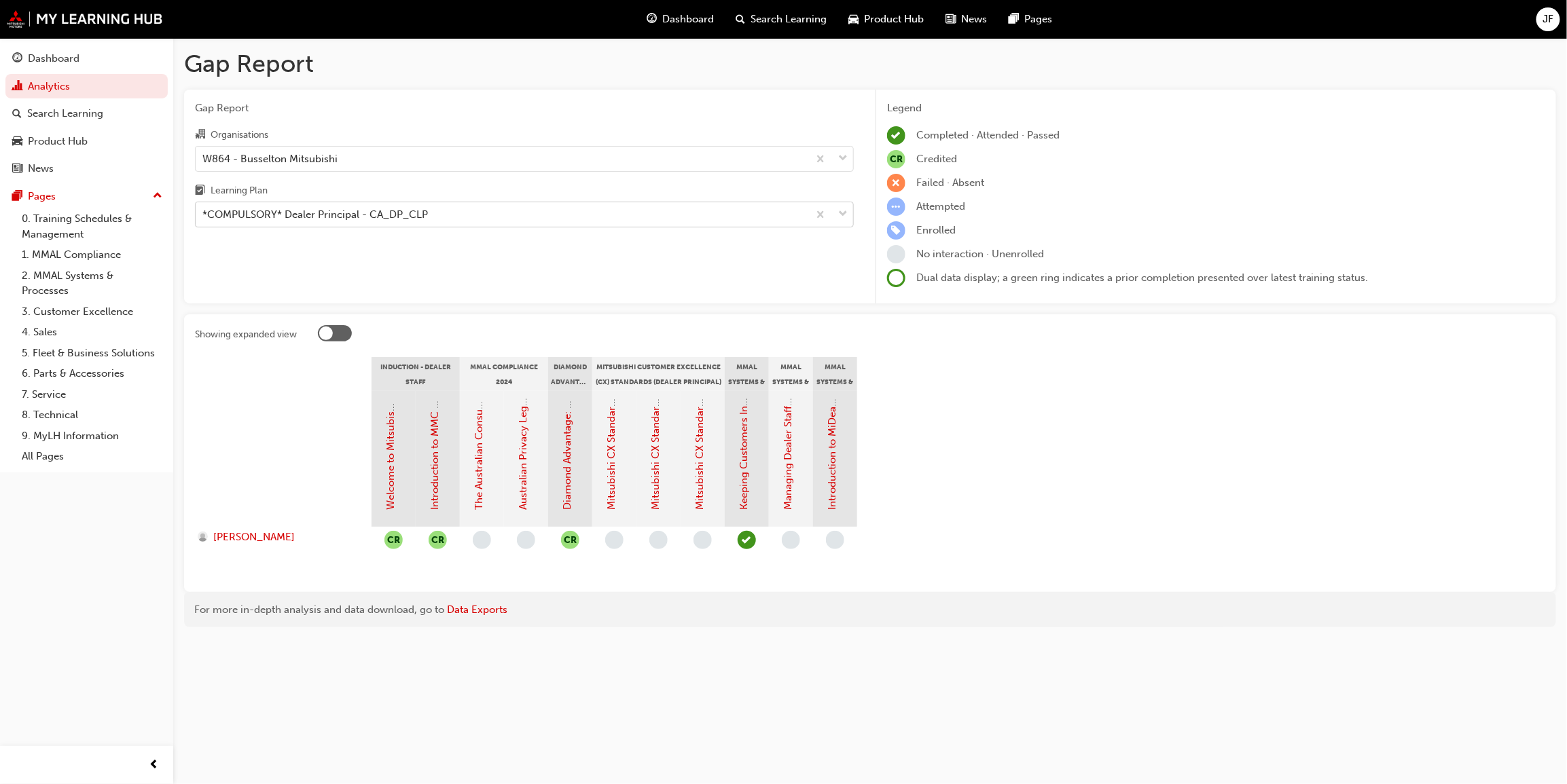
click at [839, 211] on span "down-icon" at bounding box center [843, 215] width 9 height 18
click at [204, 211] on input "Learning Plan *COMPULSORY* Dealer Principal - CA_DP_CLP" at bounding box center [203, 214] width 2 height 12
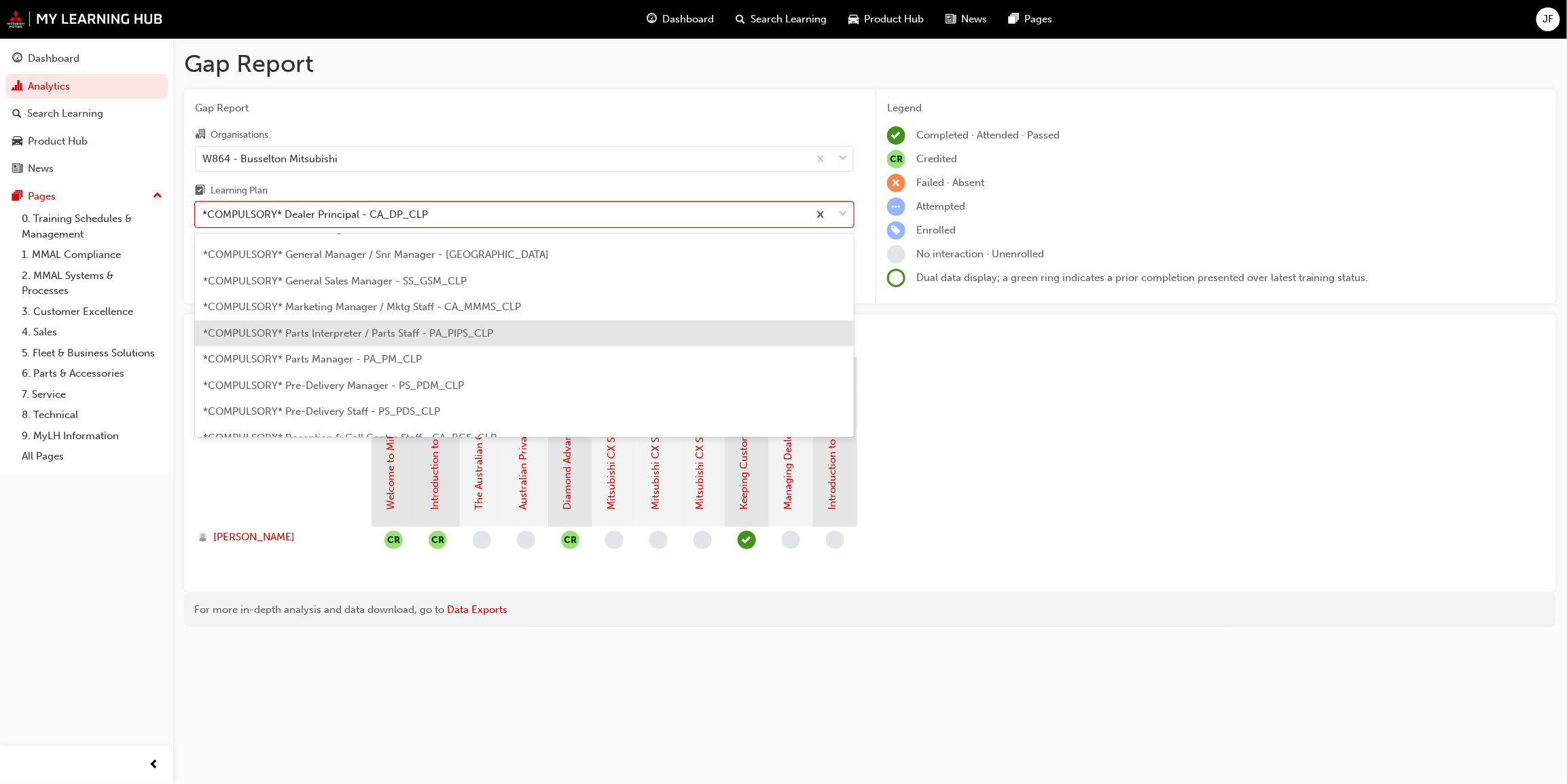
scroll to position [305, 0]
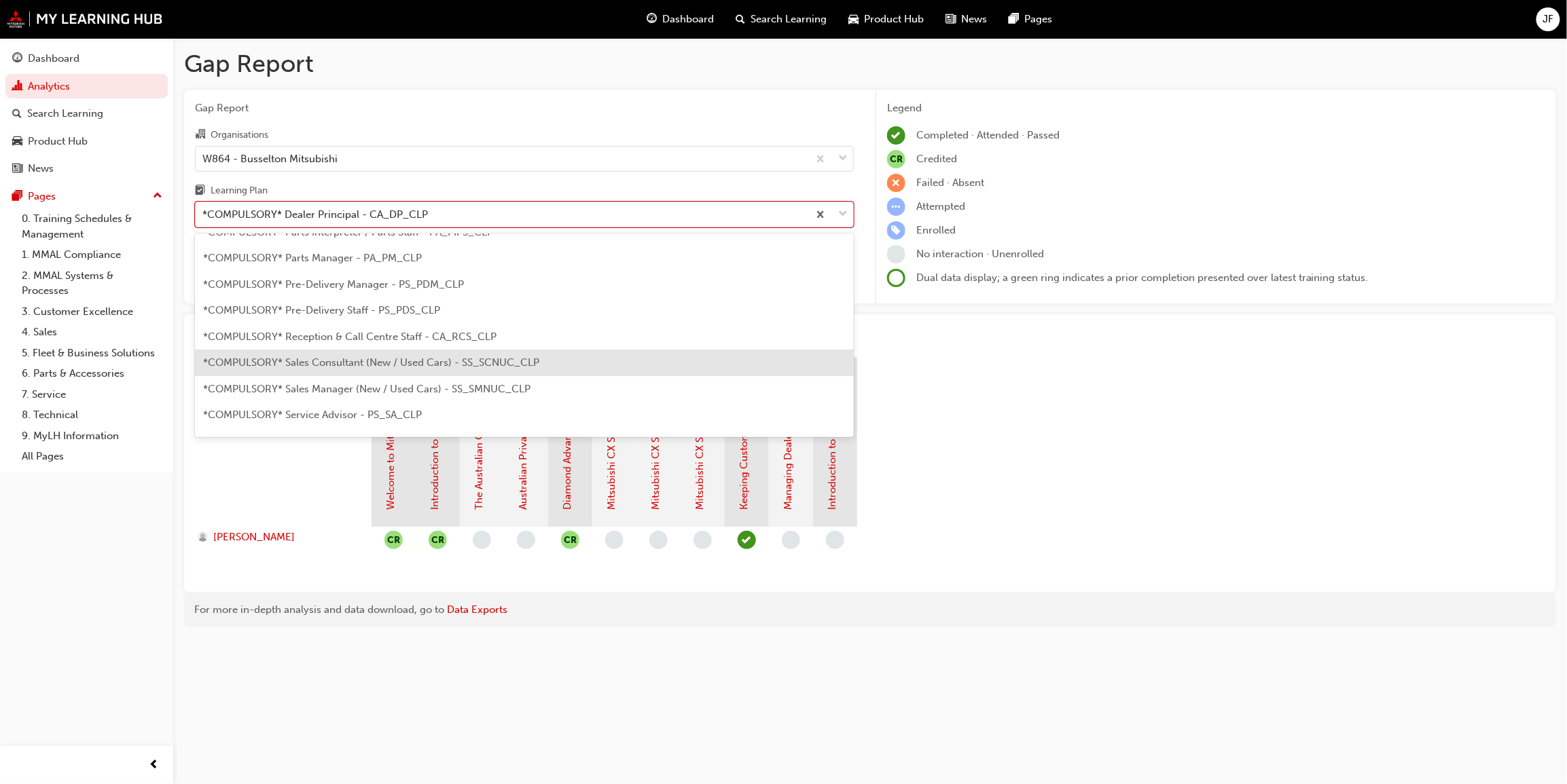
click at [329, 357] on span "*COMPULSORY* Sales Consultant (New / Used Cars) - SS_SCNUC_CLP" at bounding box center [371, 363] width 336 height 12
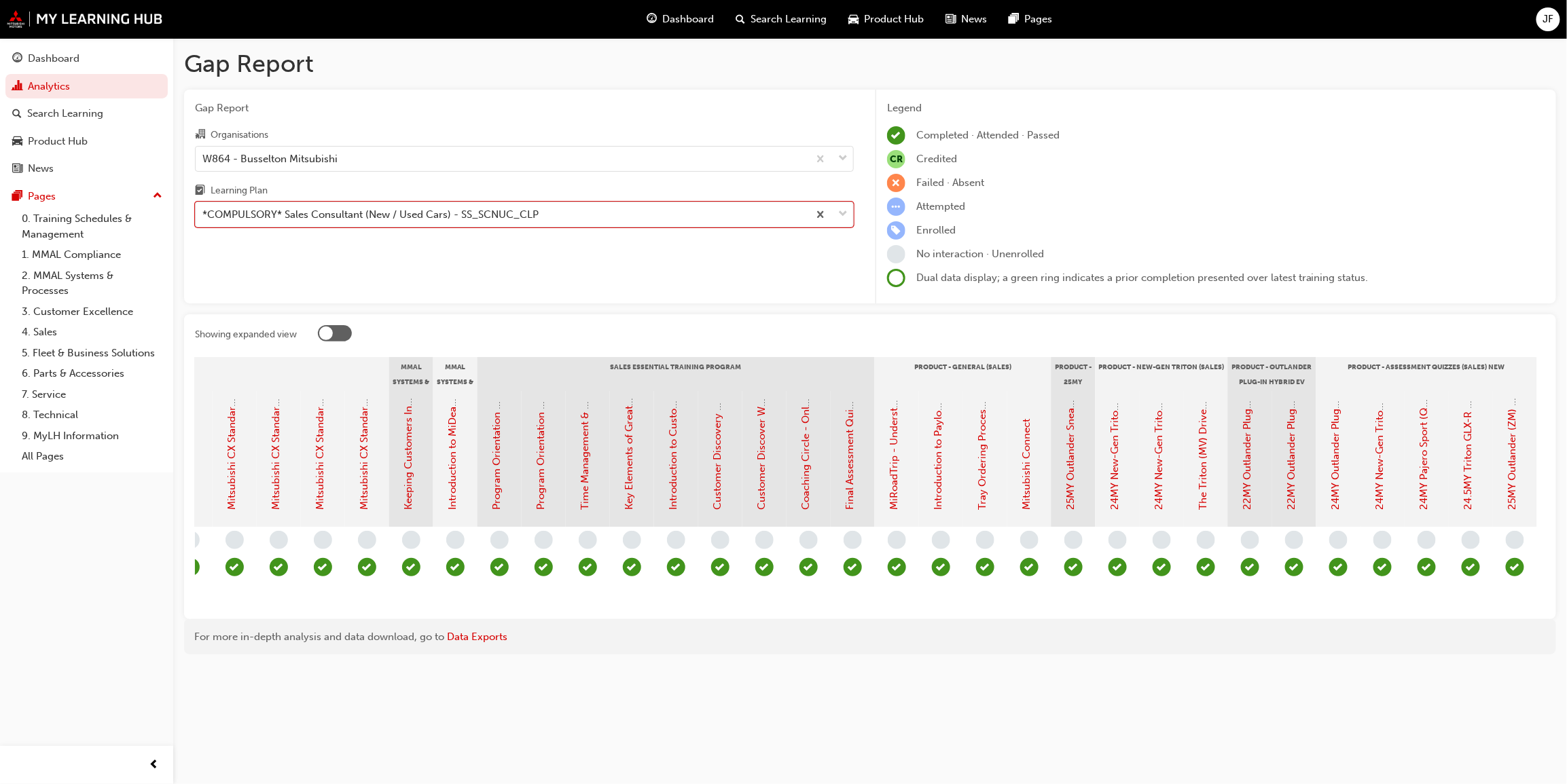
scroll to position [0, 1077]
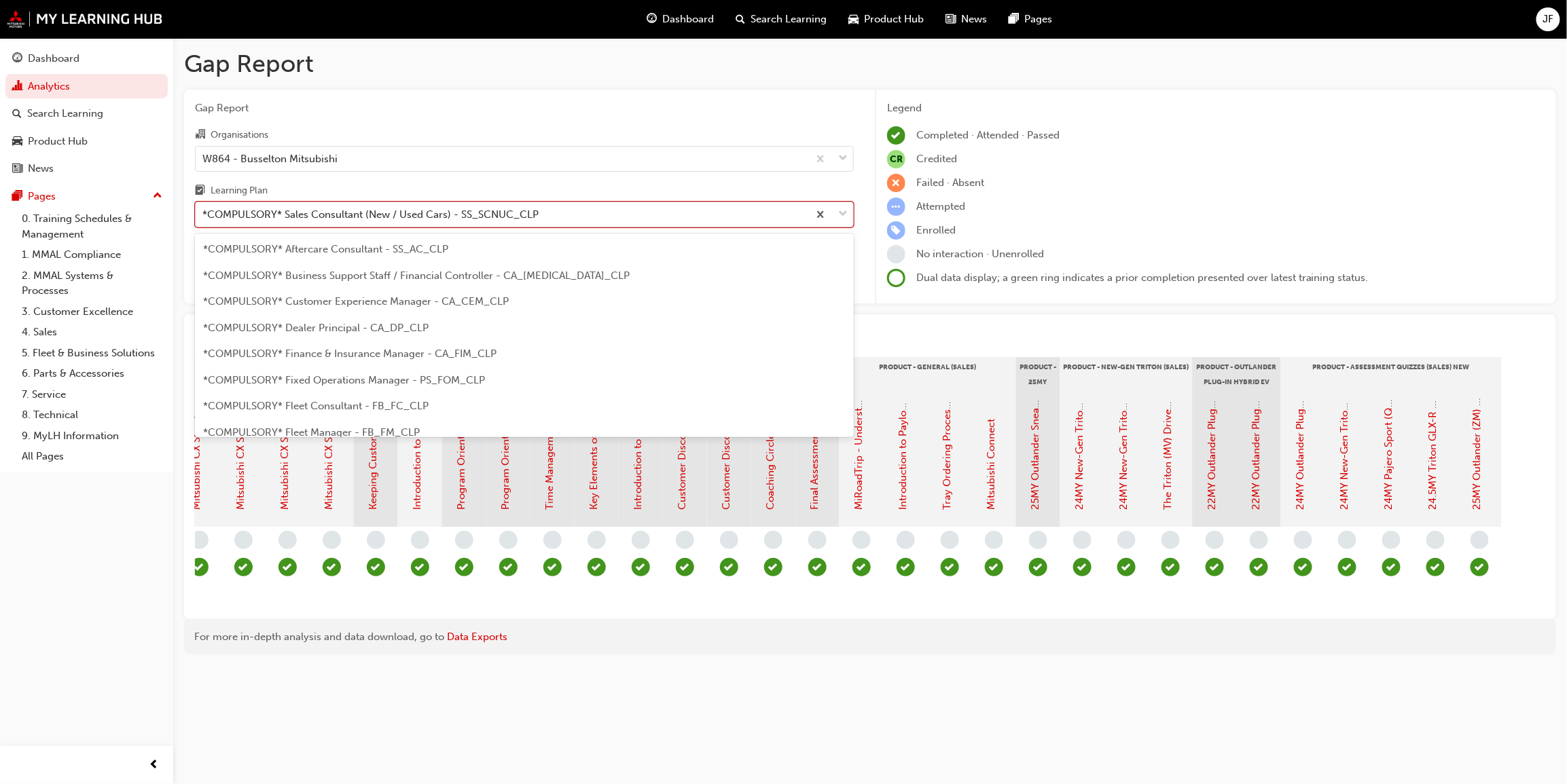
click at [839, 215] on span "down-icon" at bounding box center [843, 215] width 9 height 18
click at [204, 215] on input "Learning Plan option *COMPULSORY* Sales Consultant (New / Used Cars) - SS_SCNUC…" at bounding box center [203, 214] width 2 height 12
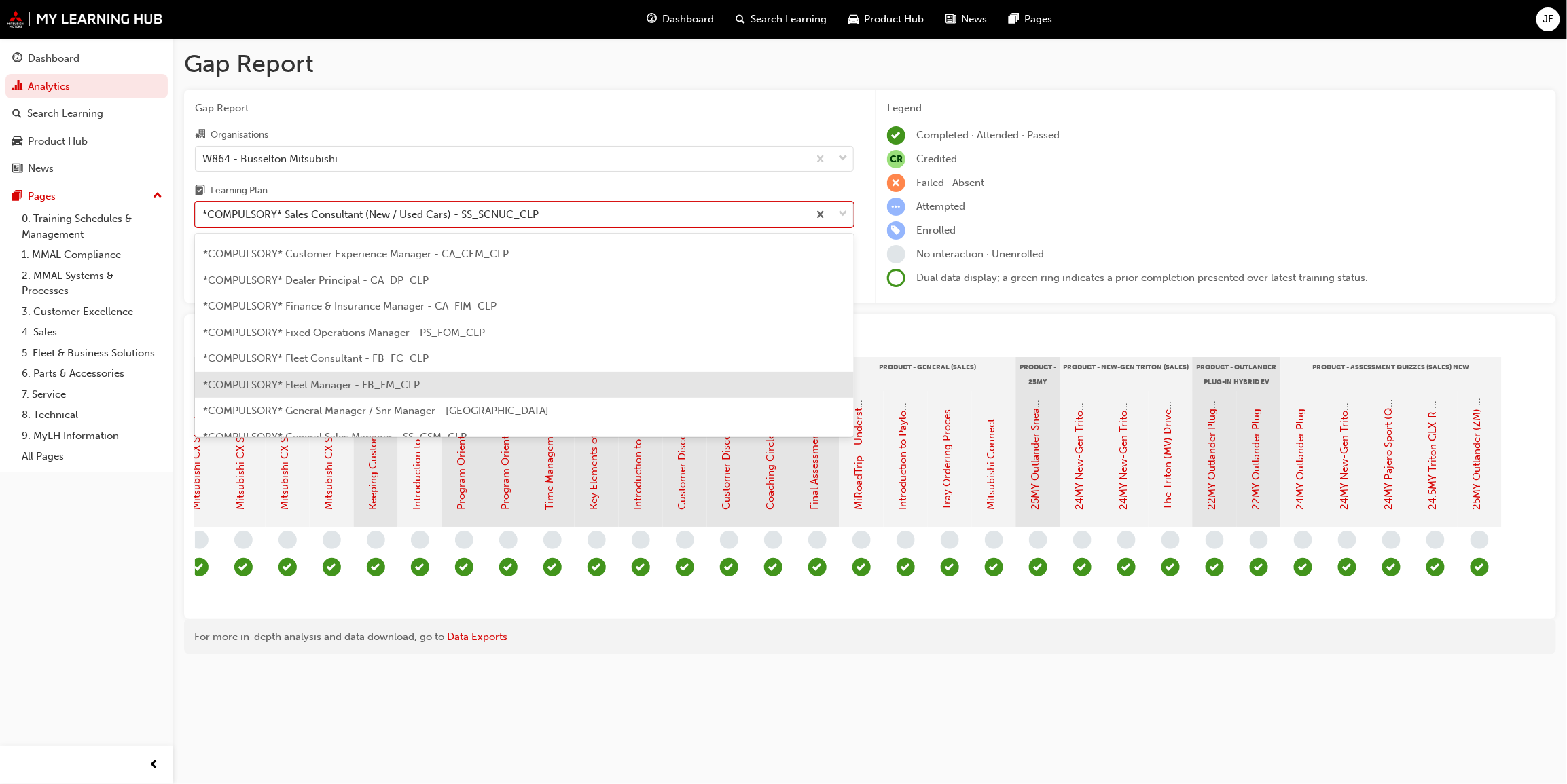
click at [321, 381] on span "*COMPULSORY* Fleet Manager - FB_FM_CLP" at bounding box center [311, 385] width 217 height 12
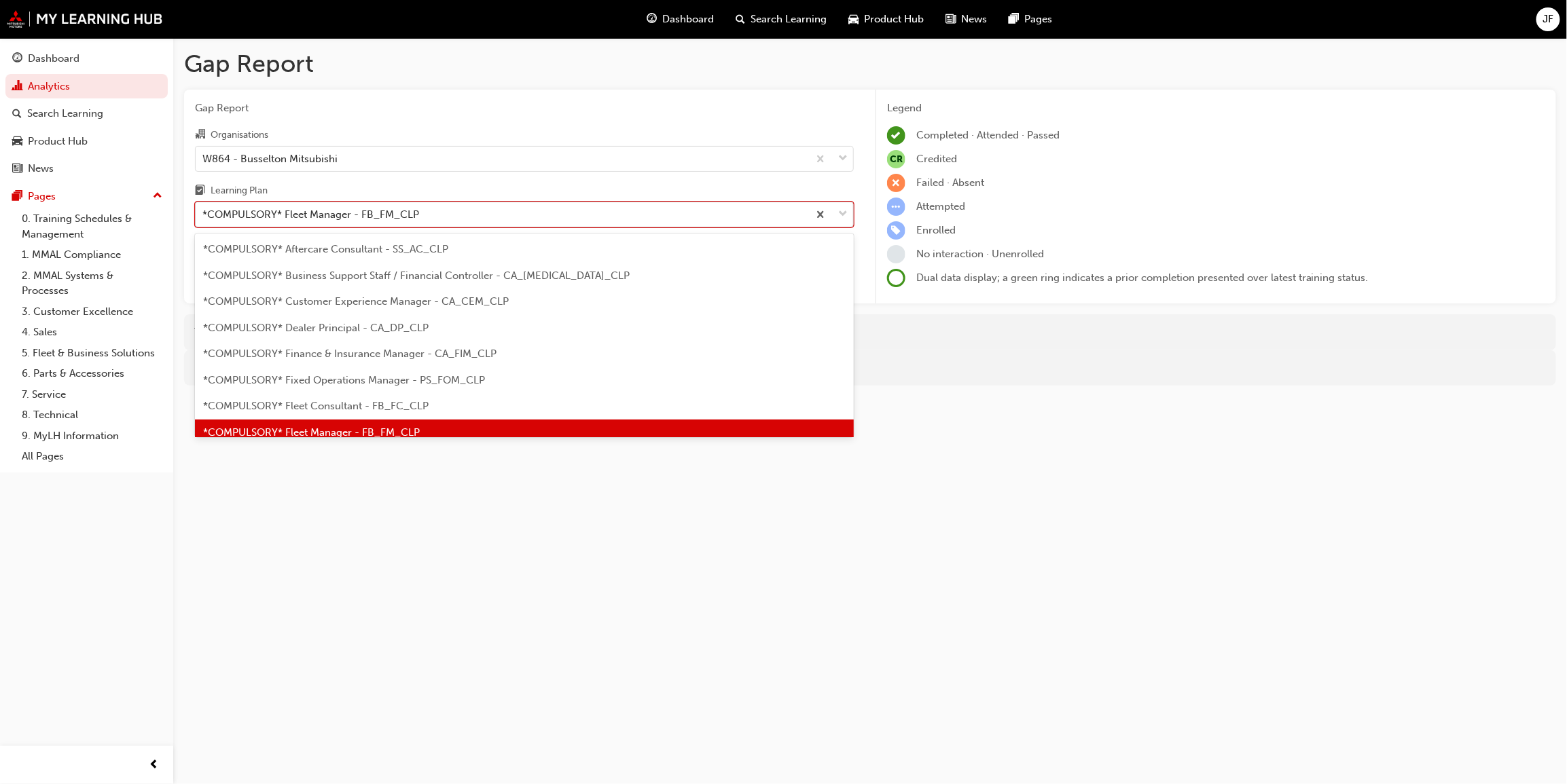
click at [845, 210] on span "down-icon" at bounding box center [843, 215] width 9 height 18
click at [204, 210] on input "Learning Plan option *COMPULSORY* Fleet Manager - FB_FM_CLP, selected. option *…" at bounding box center [203, 214] width 2 height 12
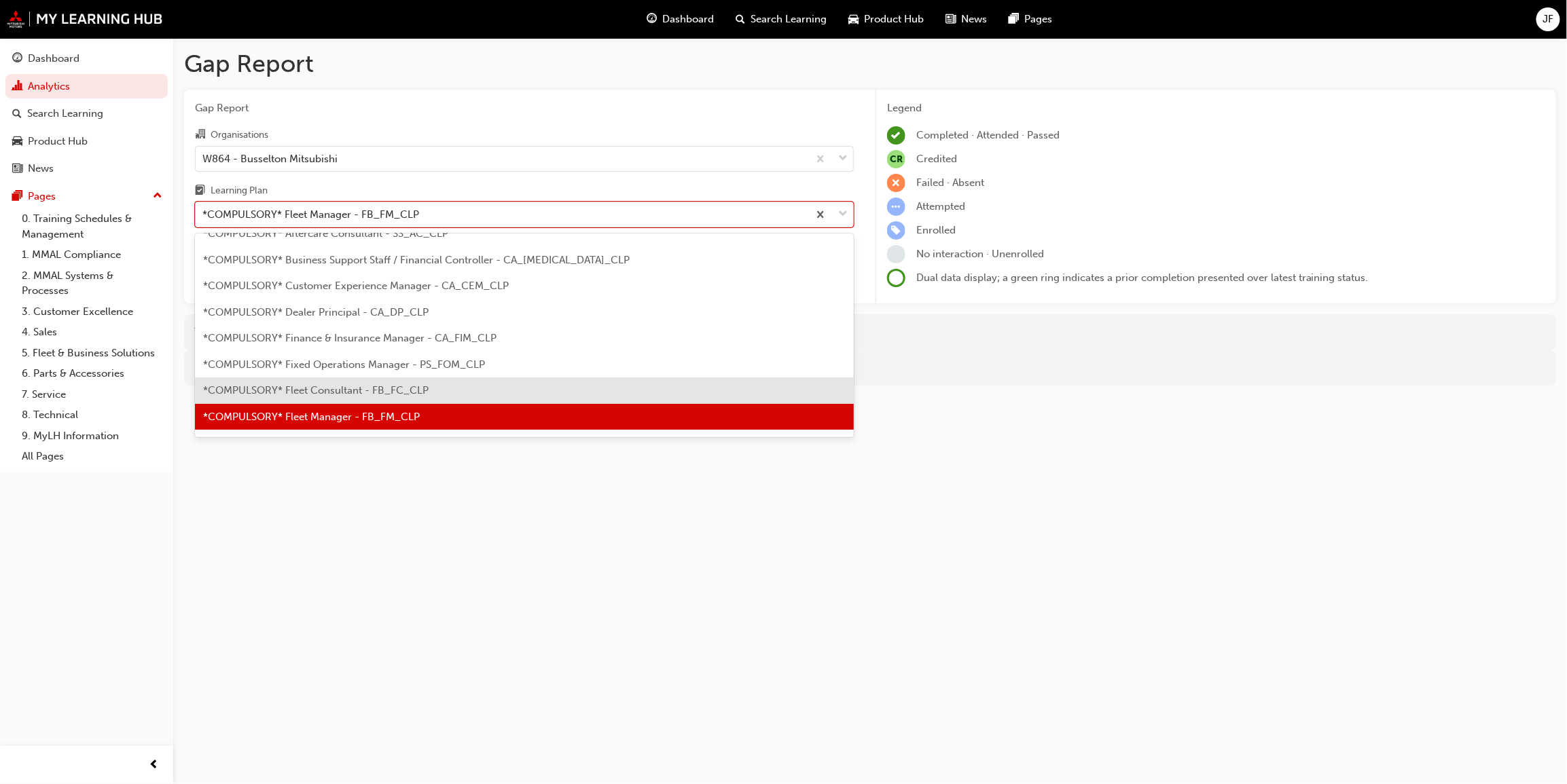
click at [332, 378] on div "*COMPULSORY* Fleet Consultant - FB_FC_CLP" at bounding box center [524, 391] width 659 height 27
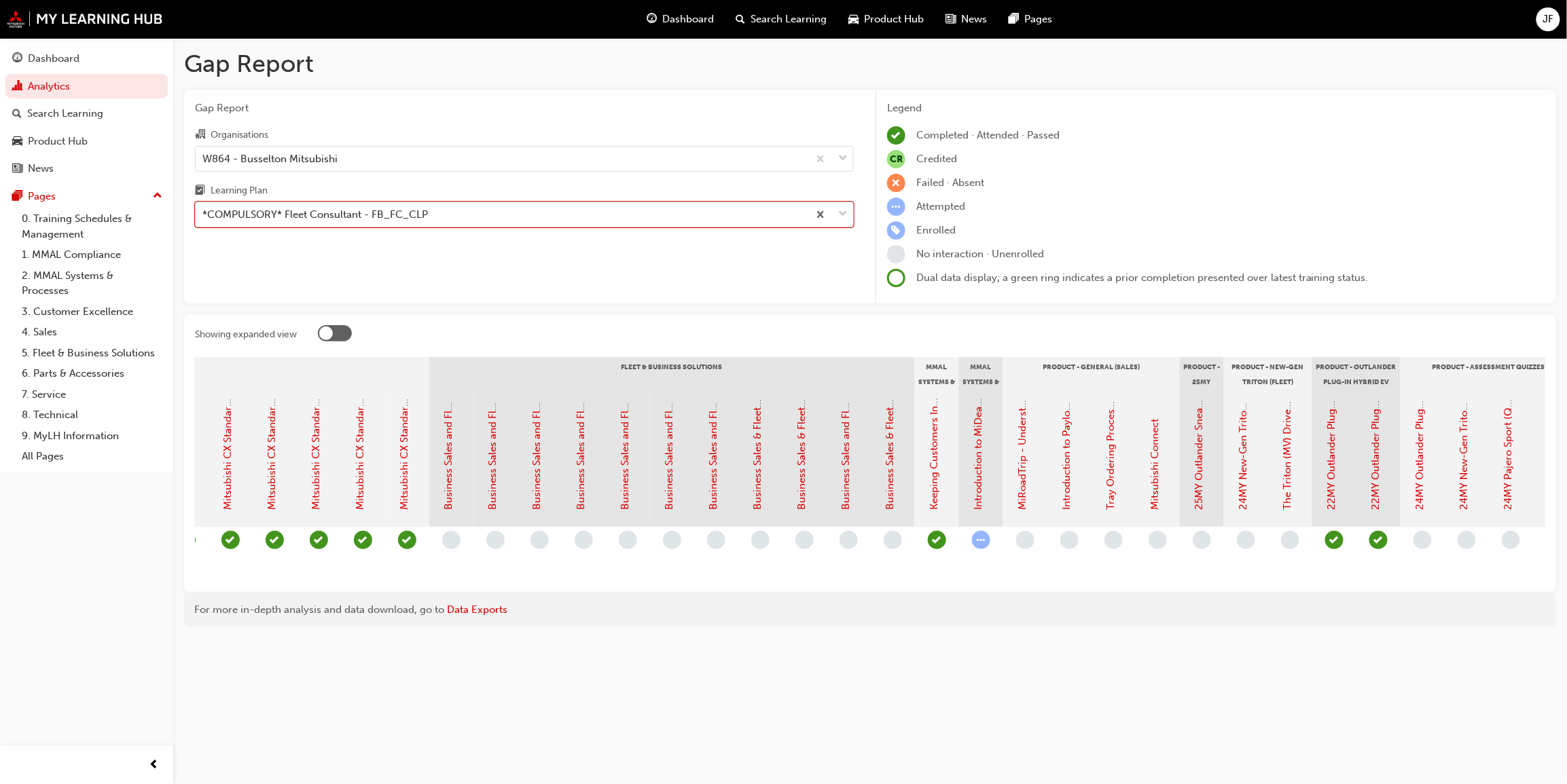
scroll to position [0, 1121]
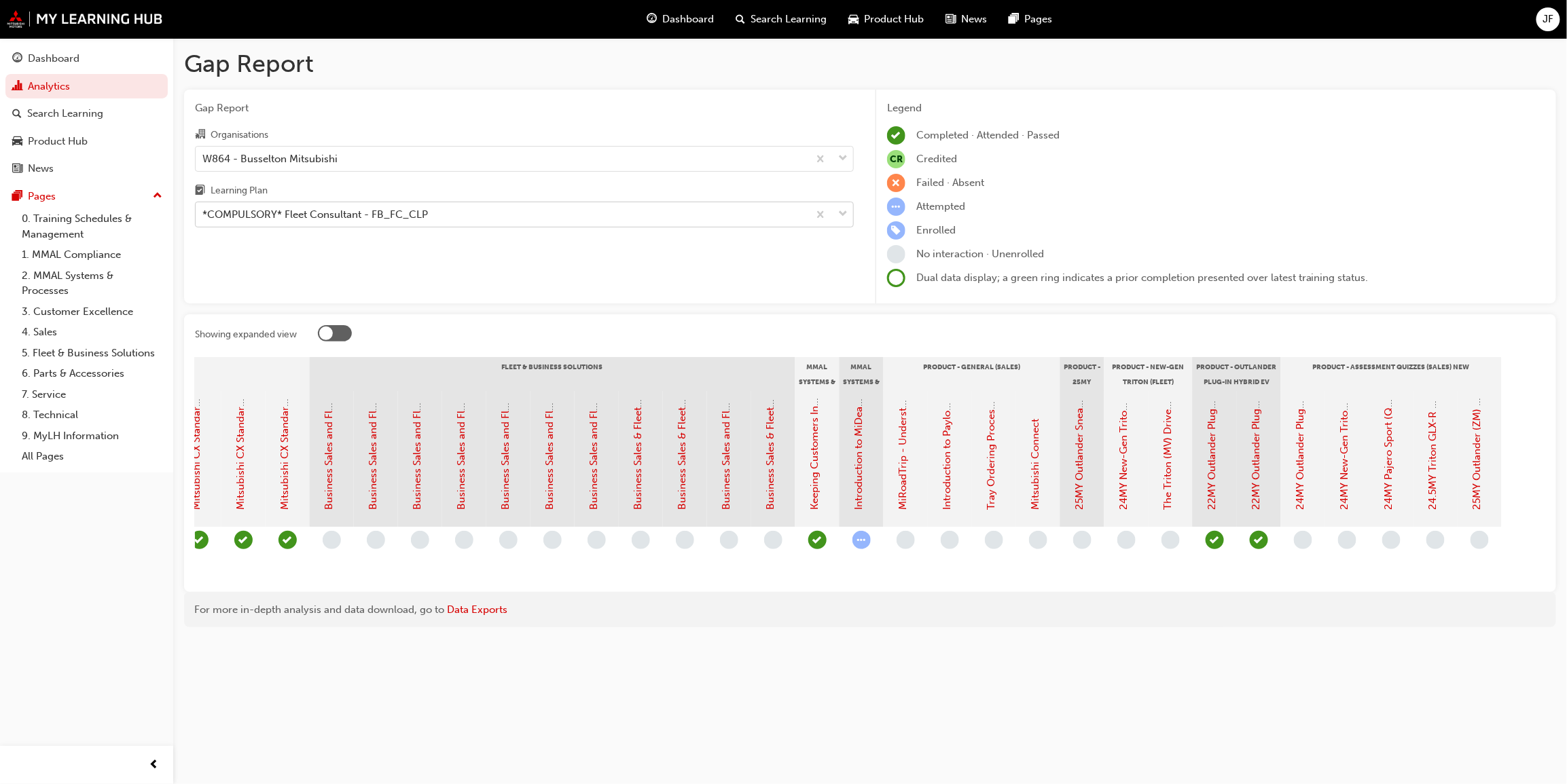
click at [840, 214] on span "down-icon" at bounding box center [843, 215] width 9 height 18
click at [204, 214] on input "Learning Plan *COMPULSORY* Fleet Consultant - FB_FC_CLP" at bounding box center [203, 214] width 2 height 12
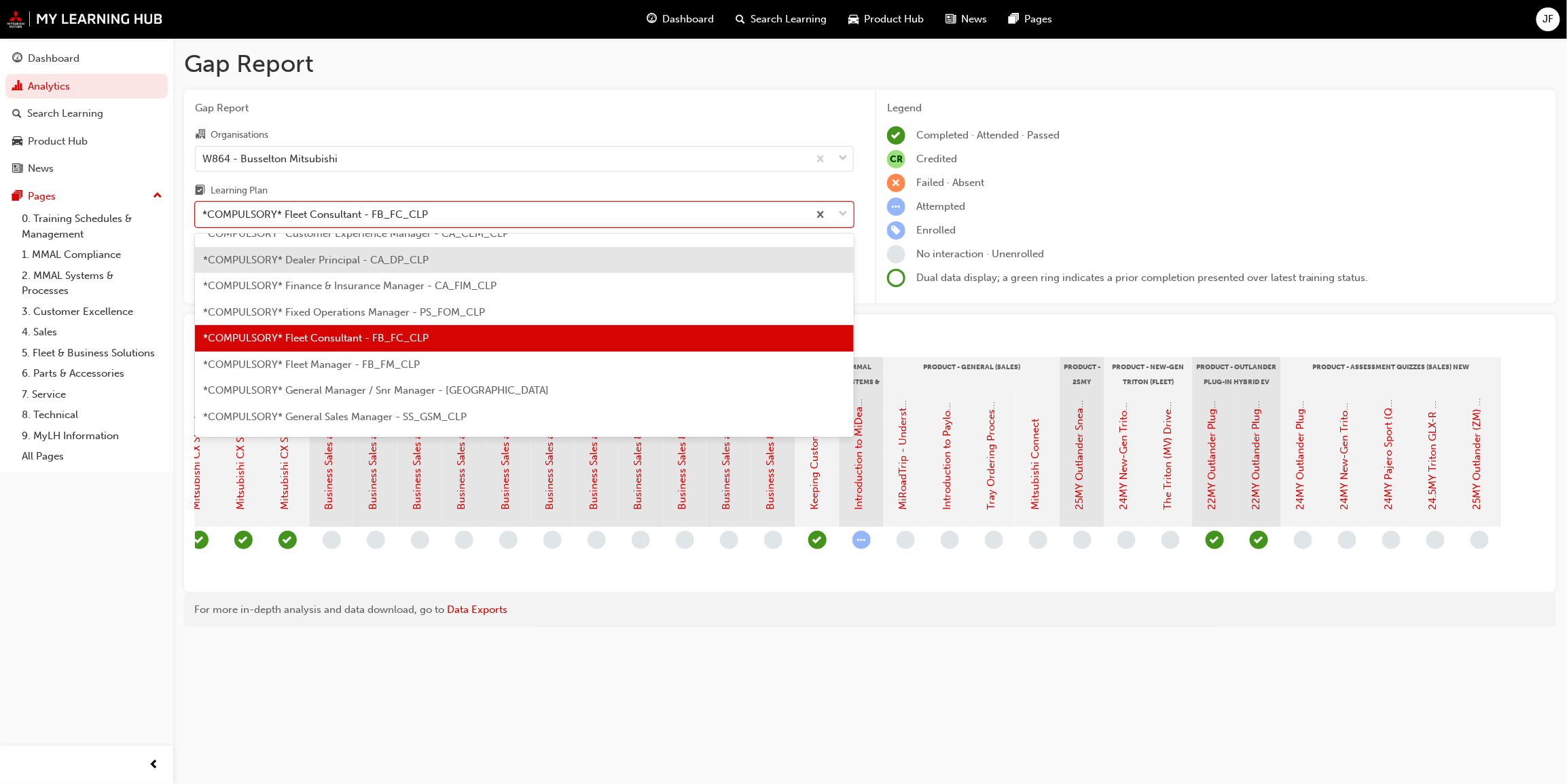
scroll to position [102, 0]
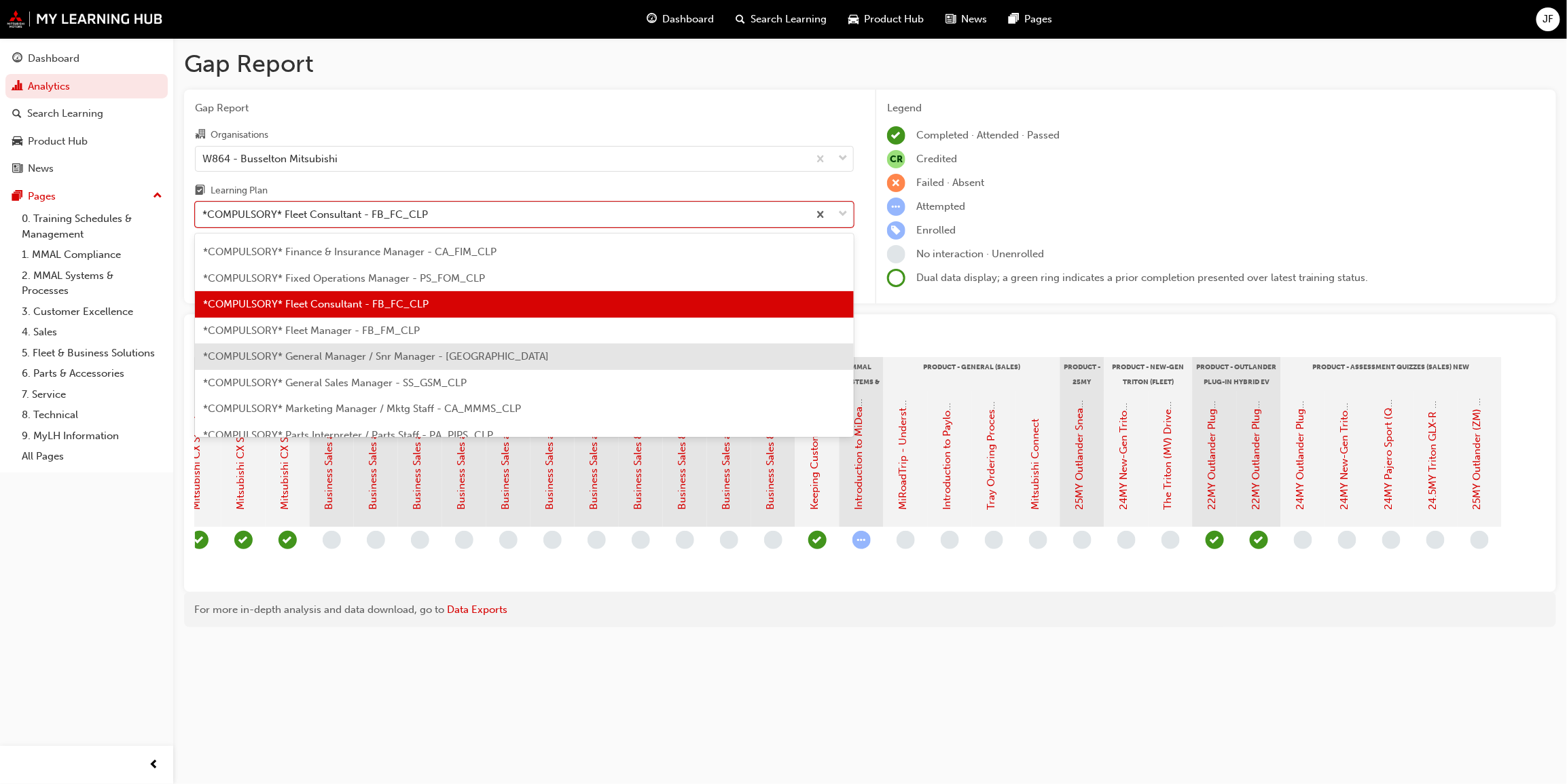
click at [379, 353] on span "*COMPULSORY* General Manager / Snr Manager - [GEOGRAPHIC_DATA]" at bounding box center [375, 357] width 346 height 12
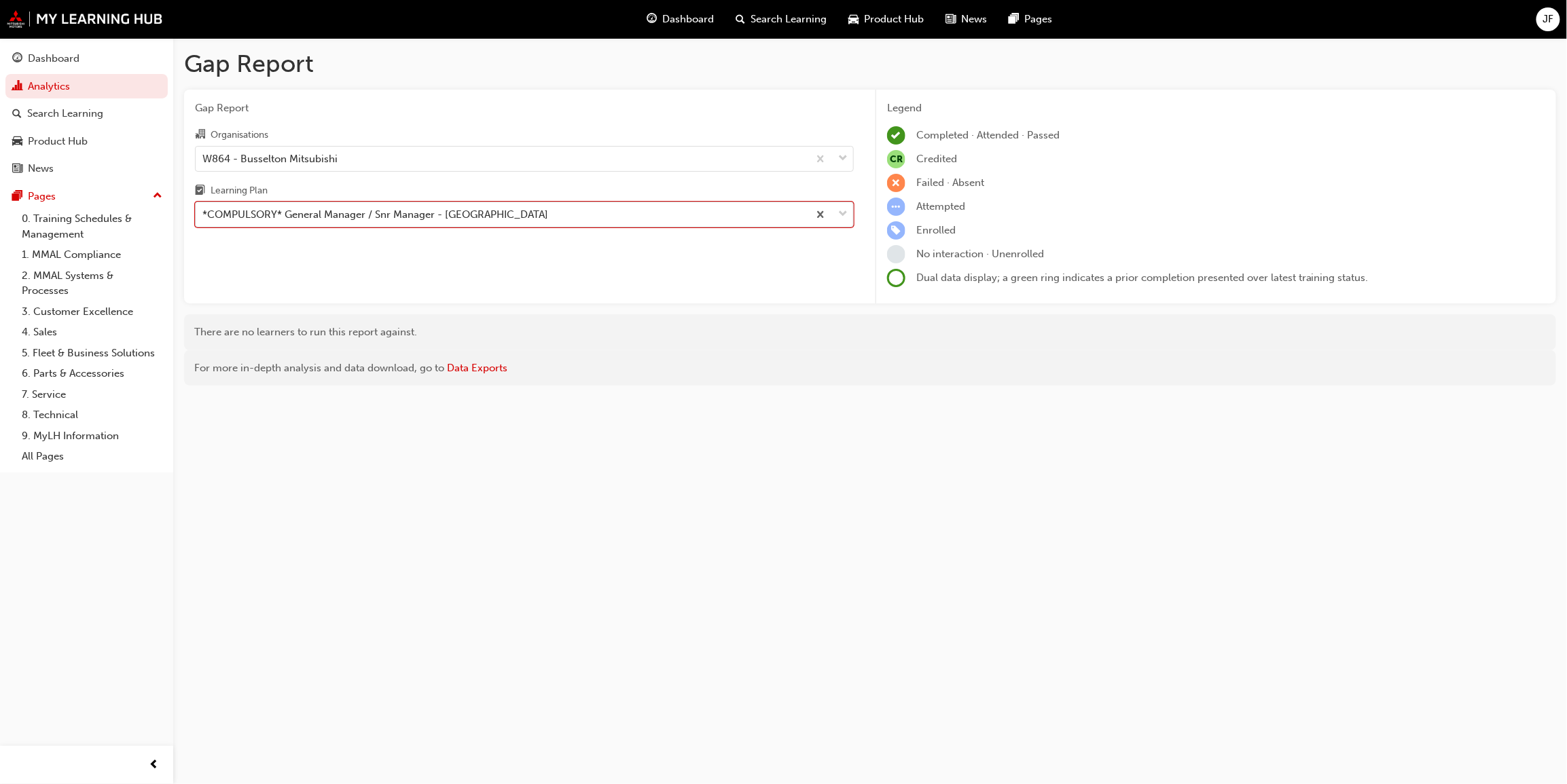
click at [847, 212] on span "down-icon" at bounding box center [843, 215] width 9 height 18
click at [204, 212] on input "Learning Plan option *COMPULSORY* General Manager / Snr Manager - CA_GM_CLP, se…" at bounding box center [203, 214] width 2 height 12
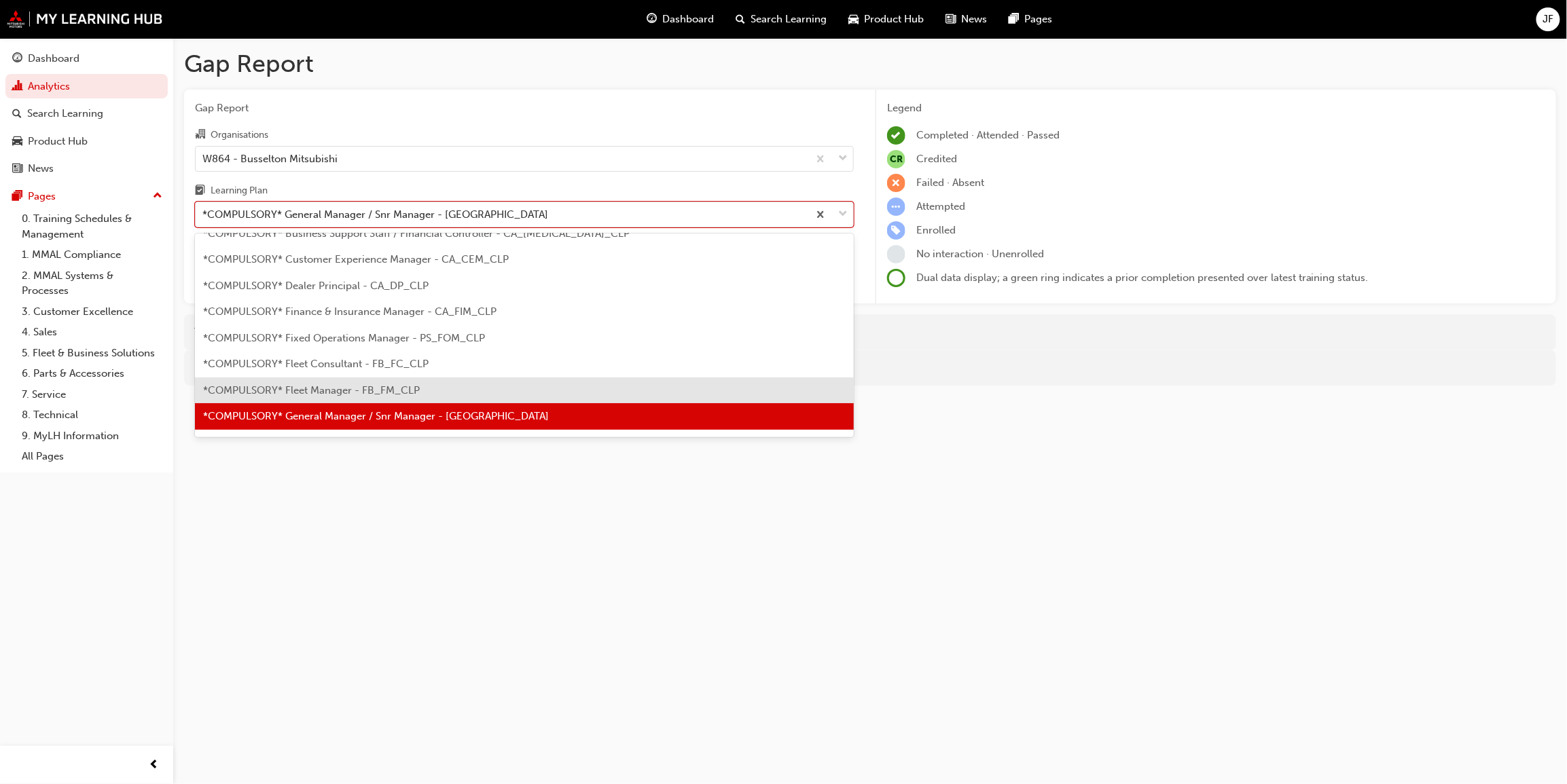
scroll to position [144, 0]
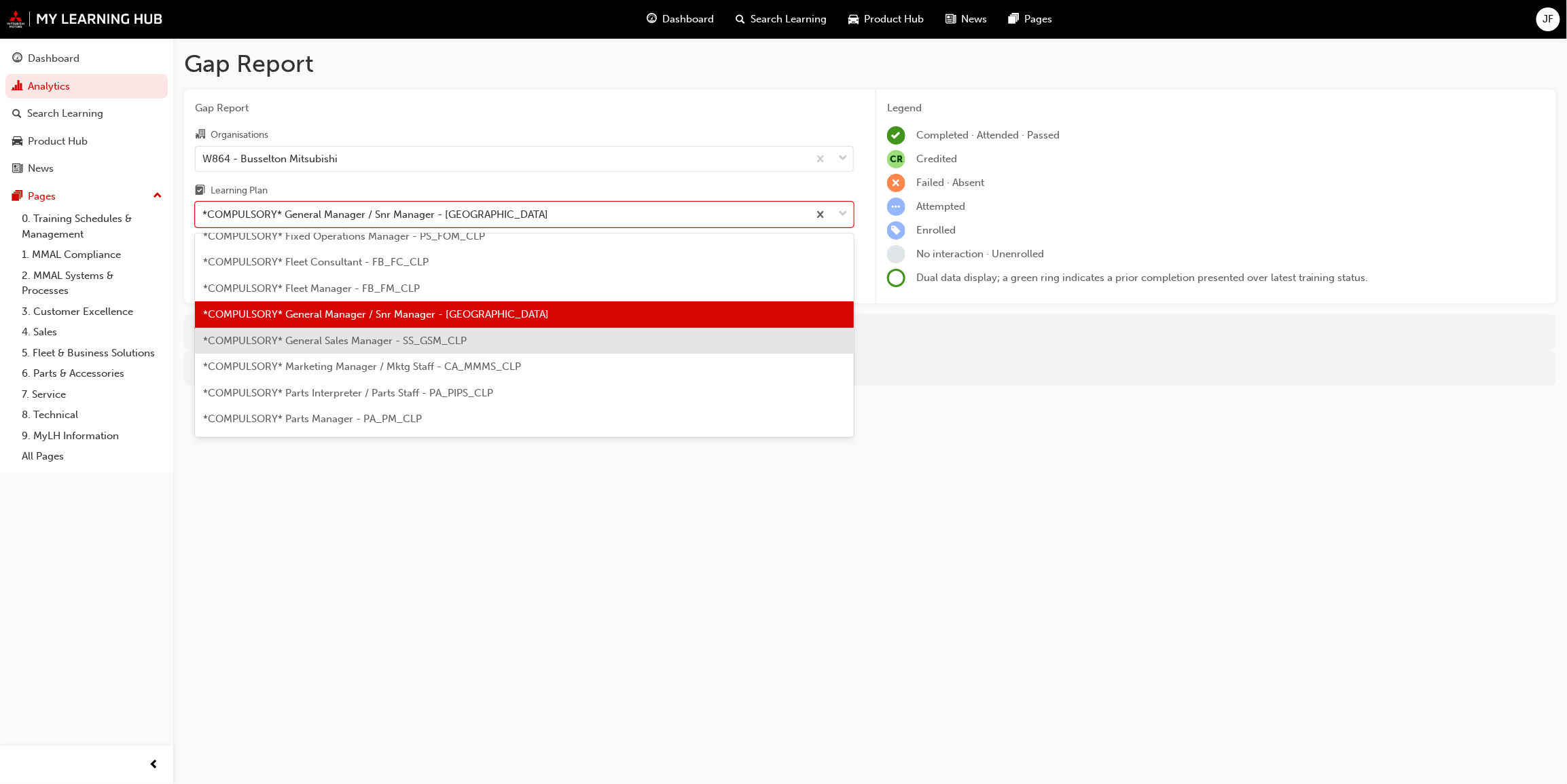
click at [322, 342] on span "*COMPULSORY* General Sales Manager - SS_GSM_CLP" at bounding box center [335, 341] width 264 height 12
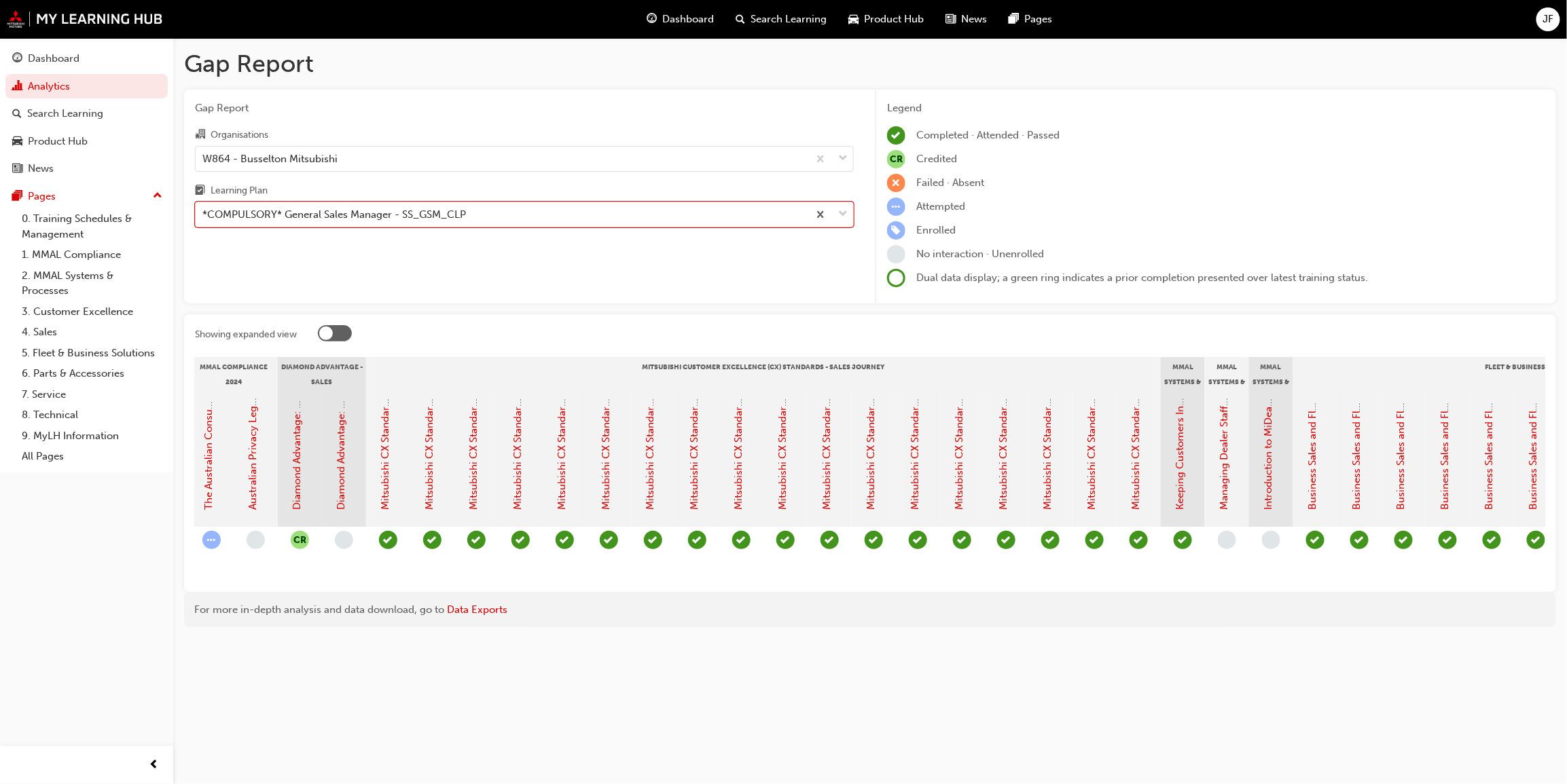
scroll to position [0, 274]
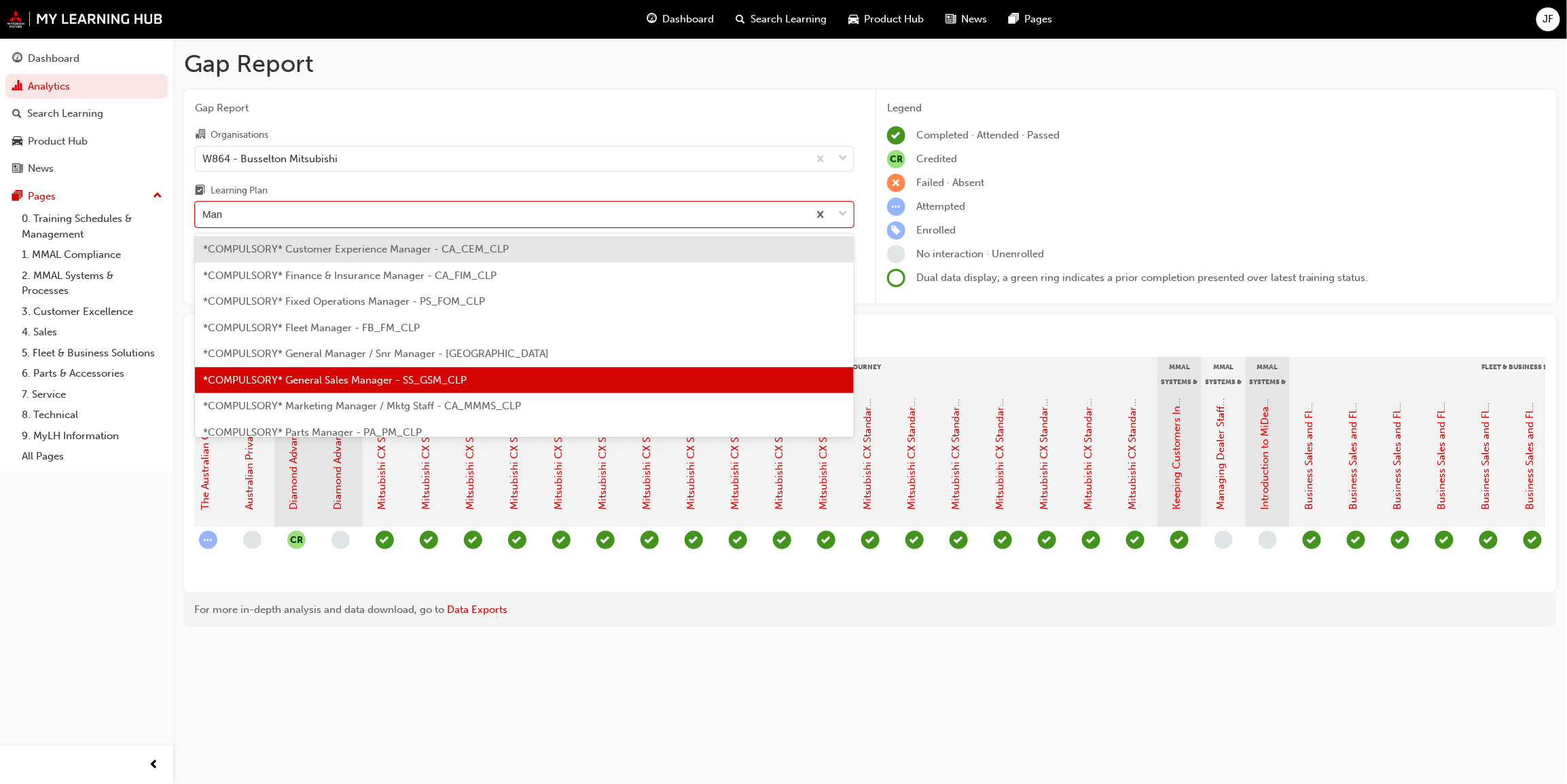
type input "Man"
